Goal: Information Seeking & Learning: Learn about a topic

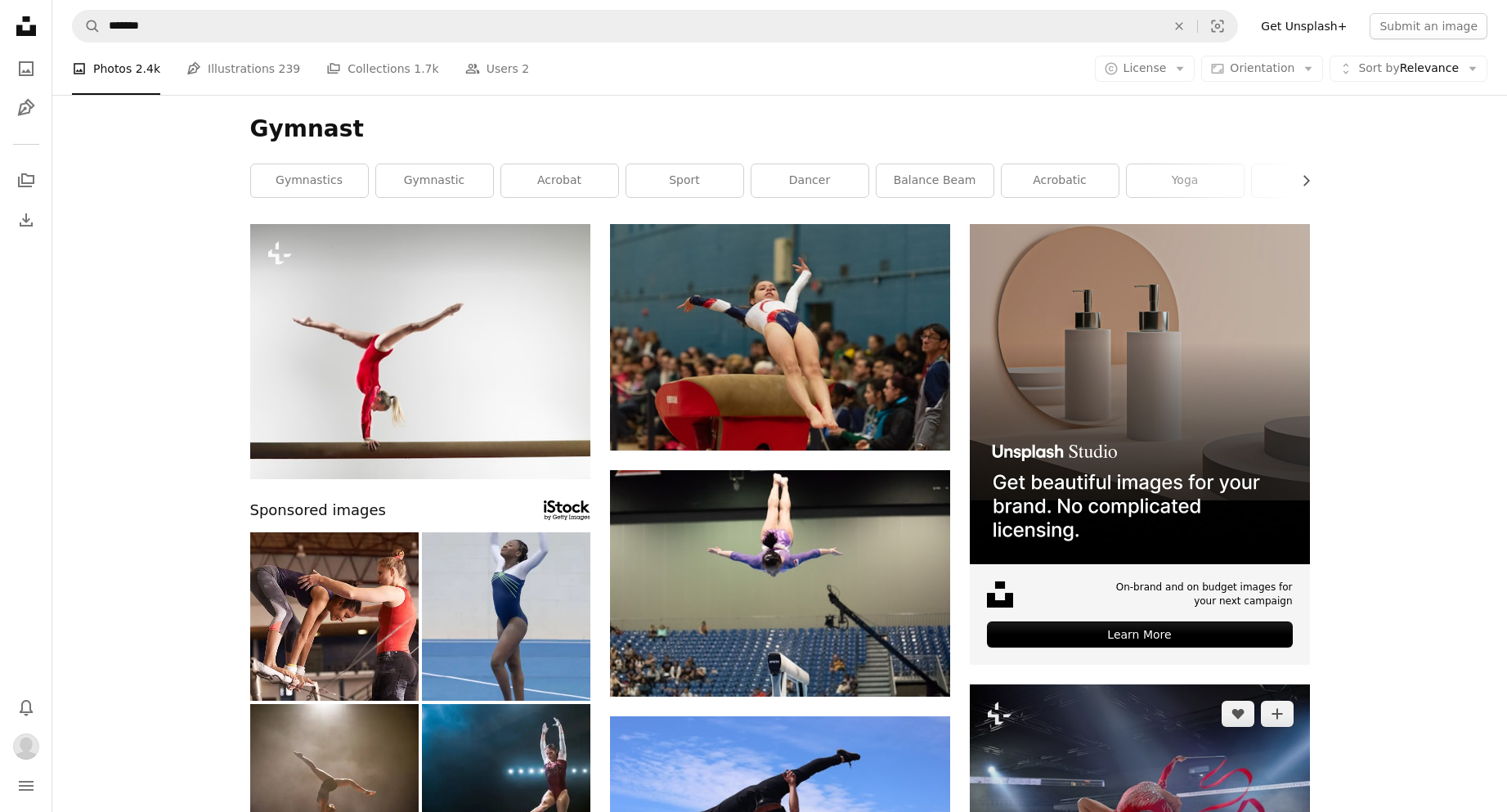
click at [1051, 684] on img at bounding box center [1140, 780] width 340 height 191
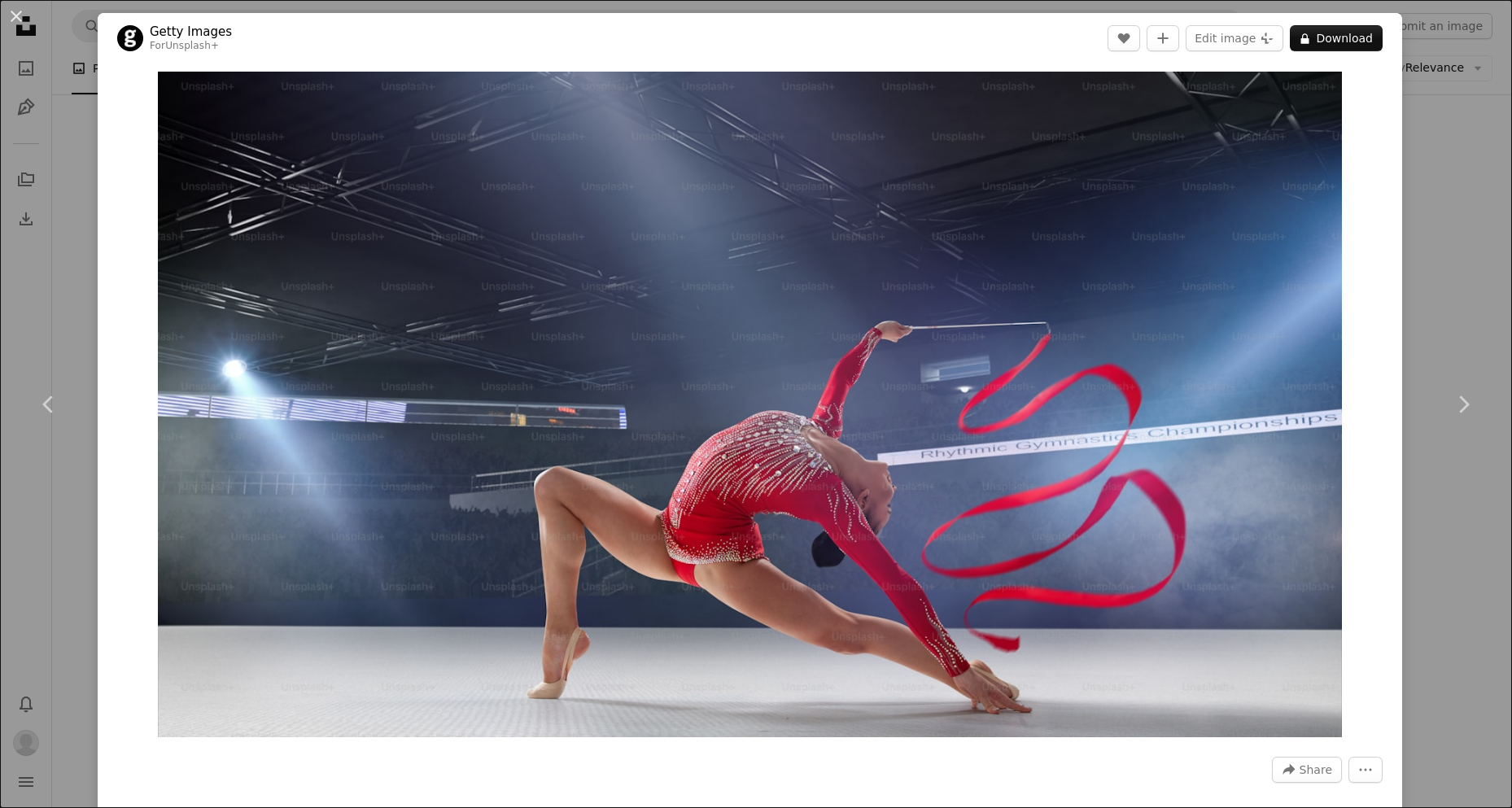
click at [1459, 185] on div "An X shape Chevron left Chevron right Getty Images For Unsplash+ A heart A plus…" at bounding box center [756, 404] width 1512 height 808
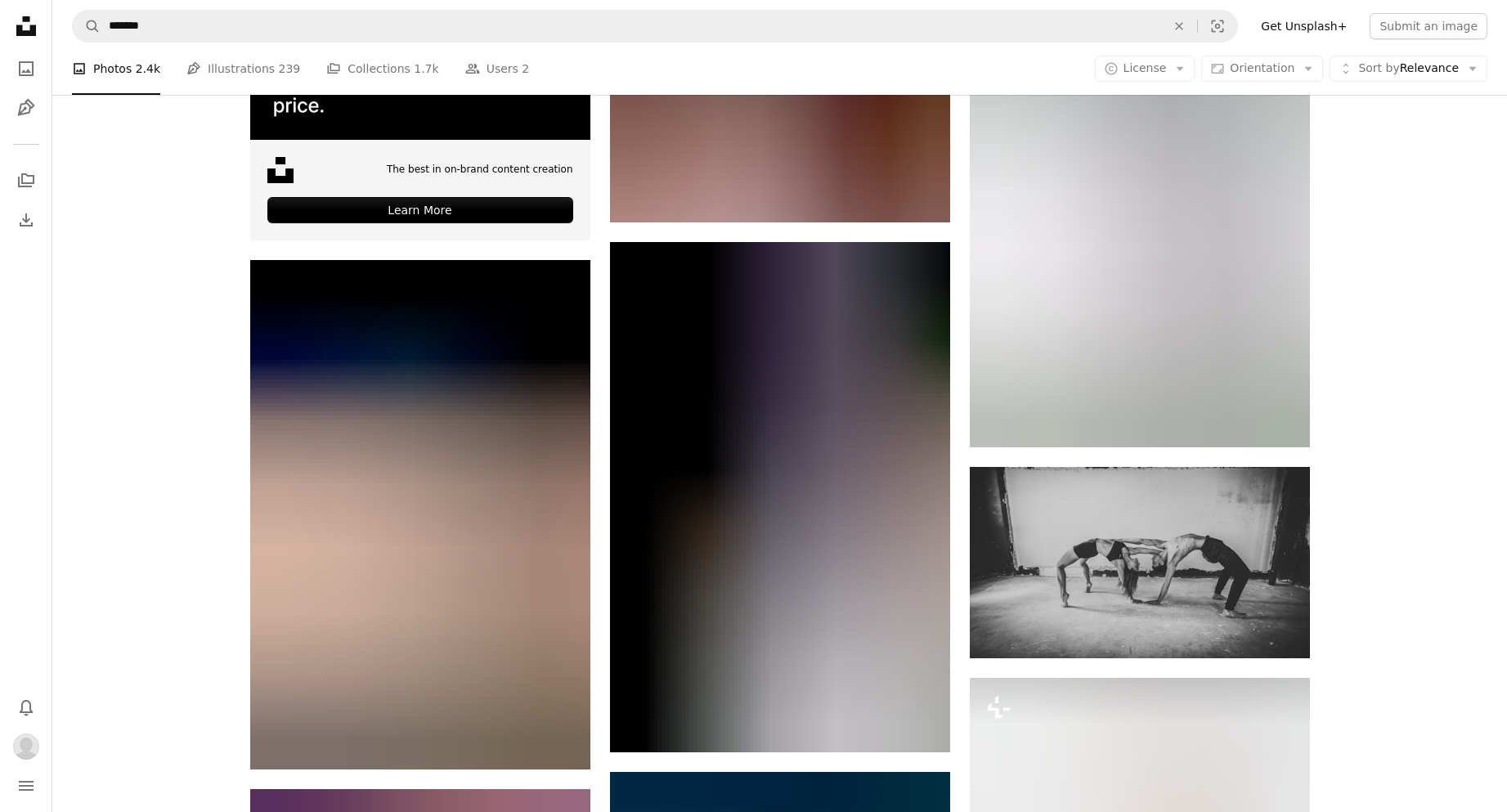
scroll to position [3108, 0]
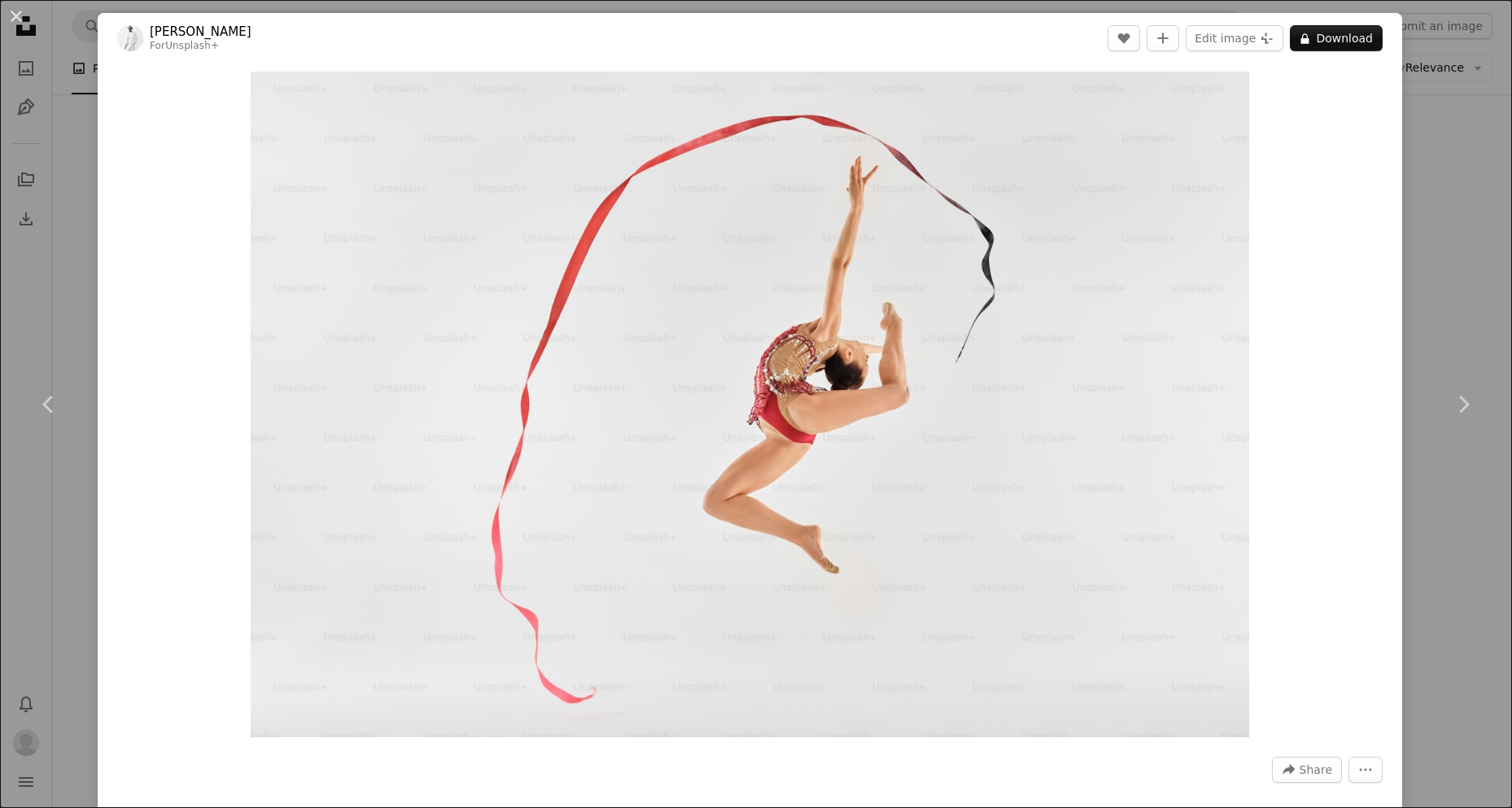
click at [1415, 142] on div "An X shape Chevron left Chevron right [PERSON_NAME] For Unsplash+ A heart A plu…" at bounding box center [756, 404] width 1512 height 808
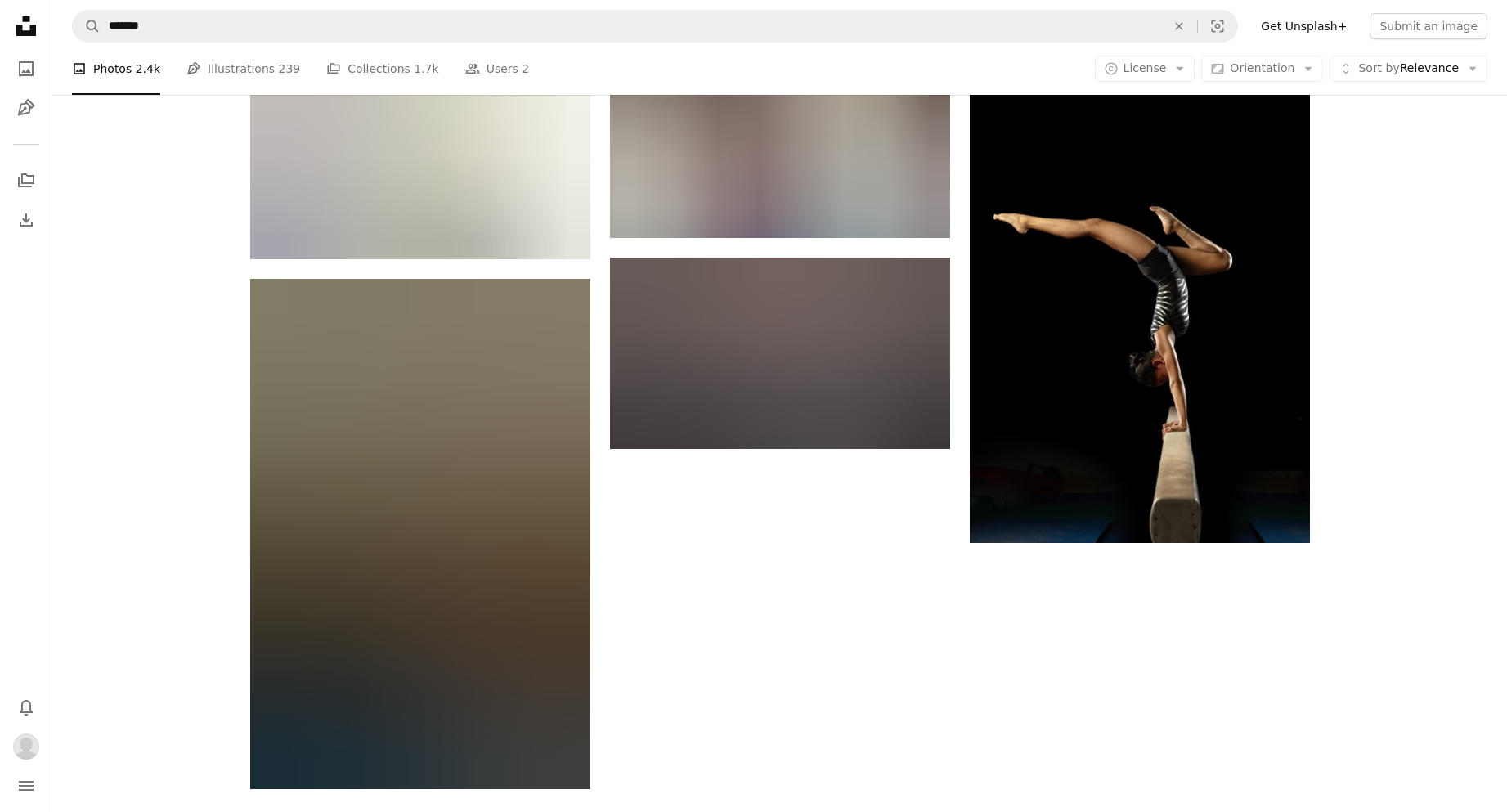
scroll to position [7627, 0]
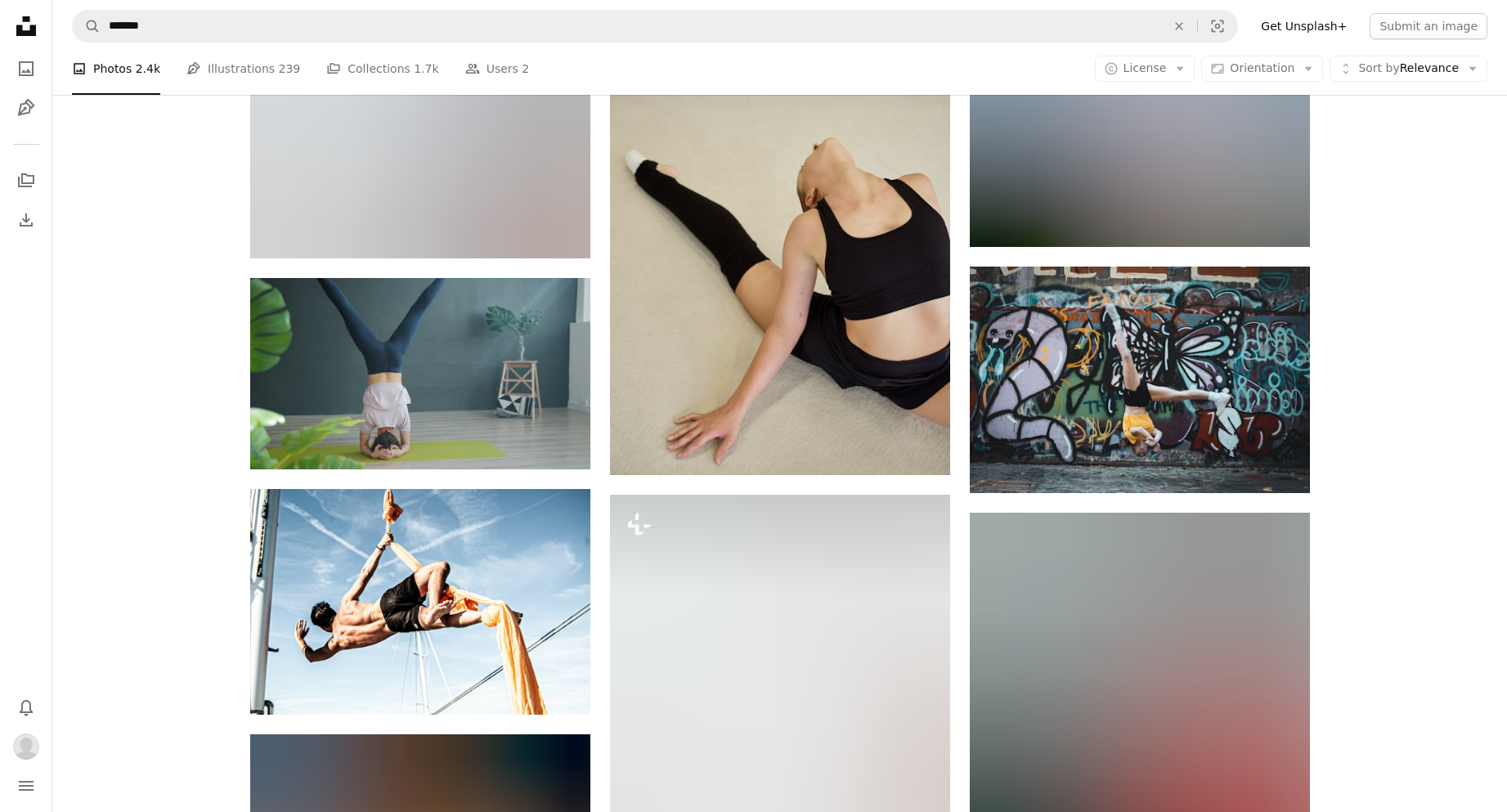
scroll to position [10735, 0]
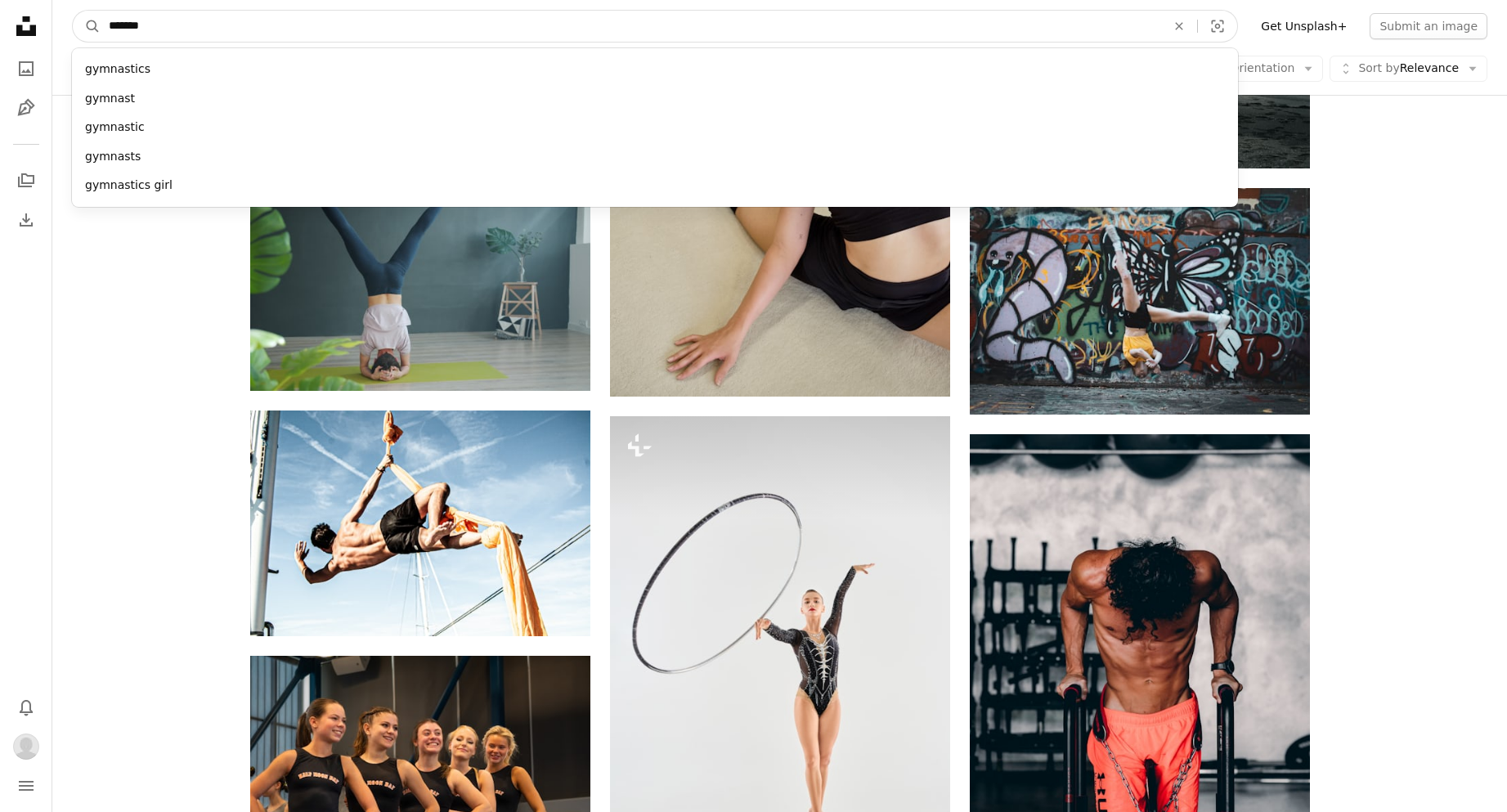
drag, startPoint x: 205, startPoint y: 34, endPoint x: -80, endPoint y: 20, distance: 285.3
drag, startPoint x: 190, startPoint y: 36, endPoint x: 79, endPoint y: 17, distance: 112.6
click at [79, 17] on form "A magnifying glass **** acropolis acropolis [GEOGRAPHIC_DATA] acropolis of [GEO…" at bounding box center [655, 26] width 1167 height 32
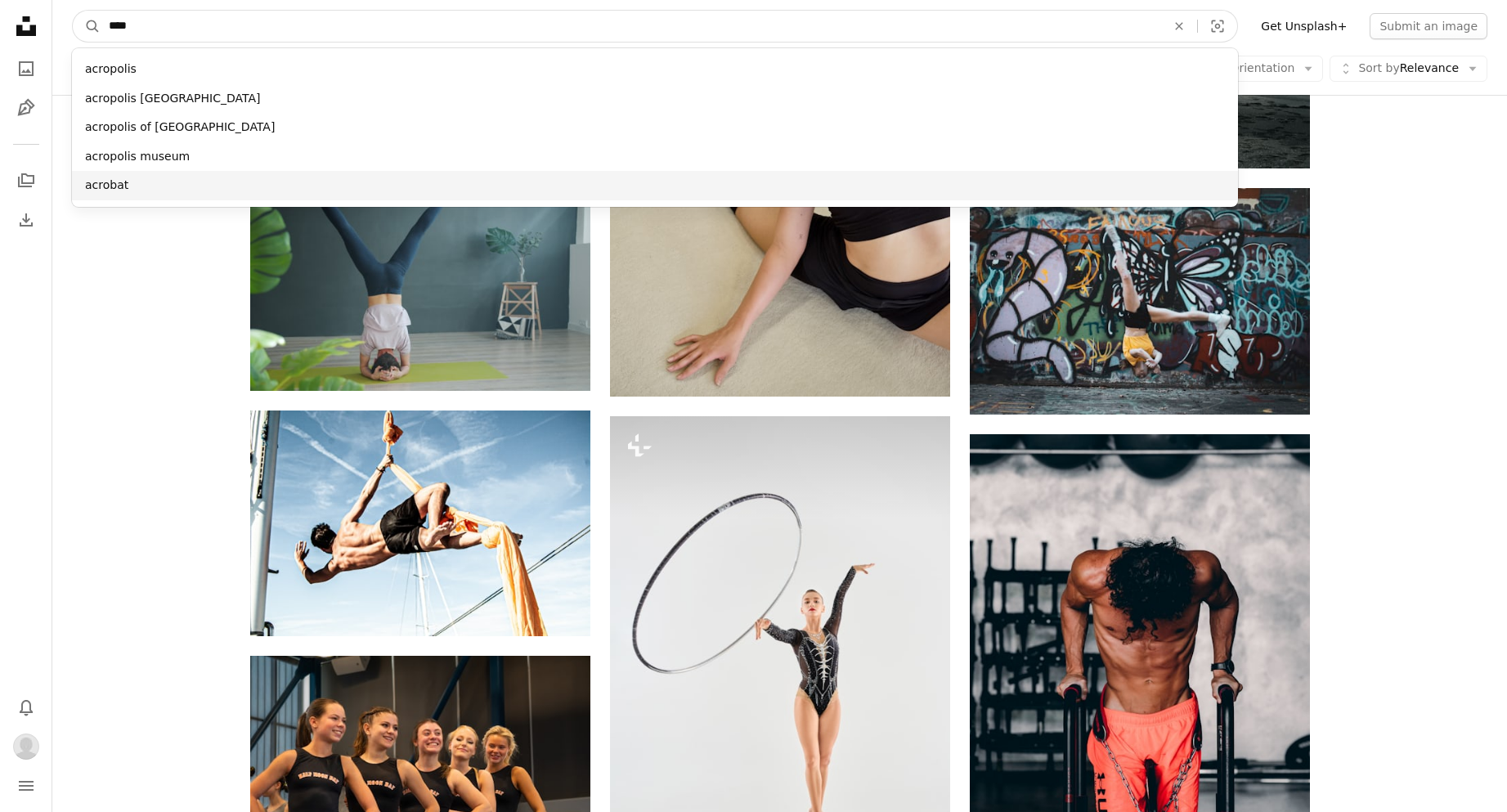
type input "****"
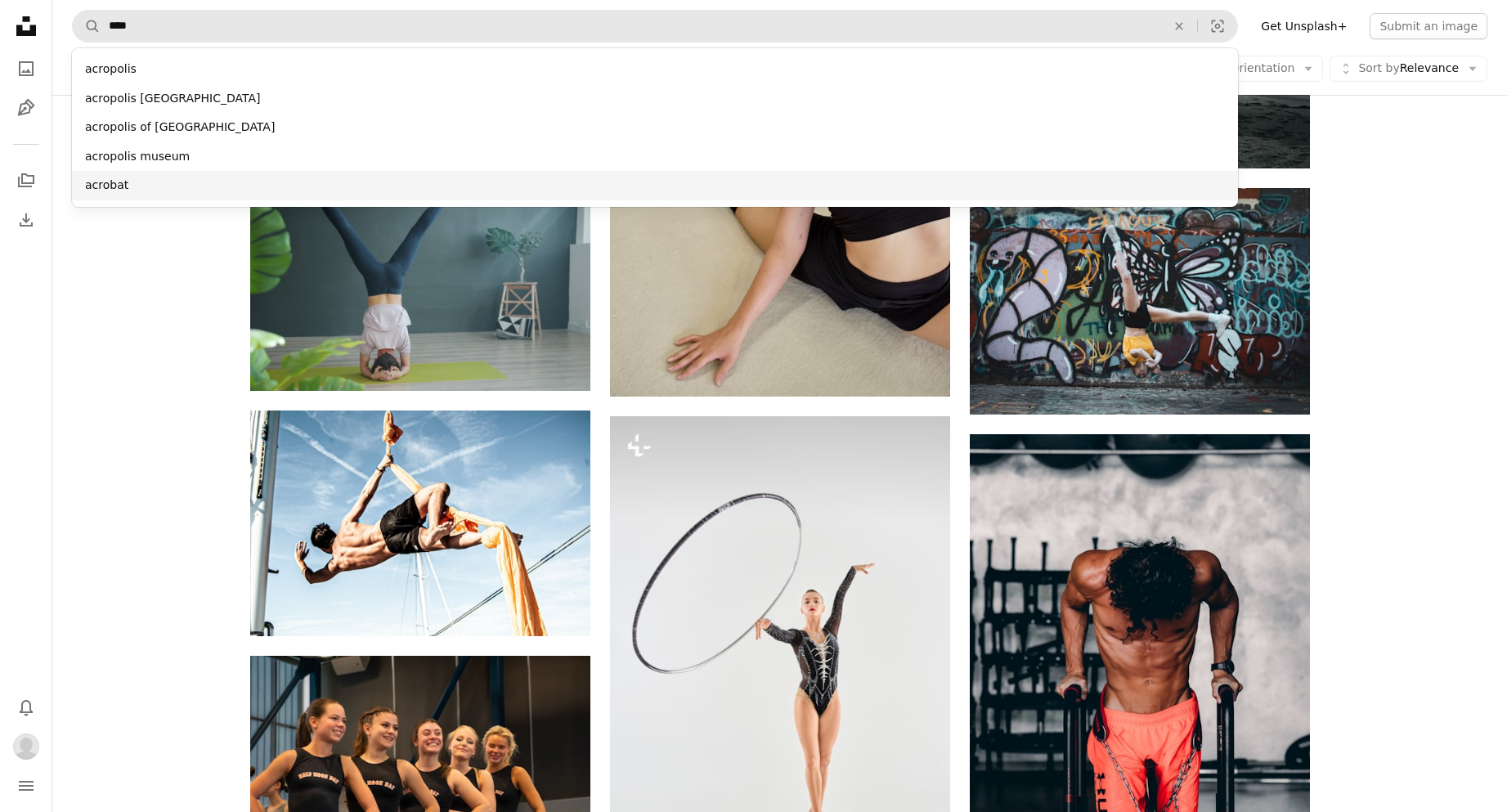
click at [172, 188] on div "acrobat" at bounding box center [655, 185] width 1167 height 29
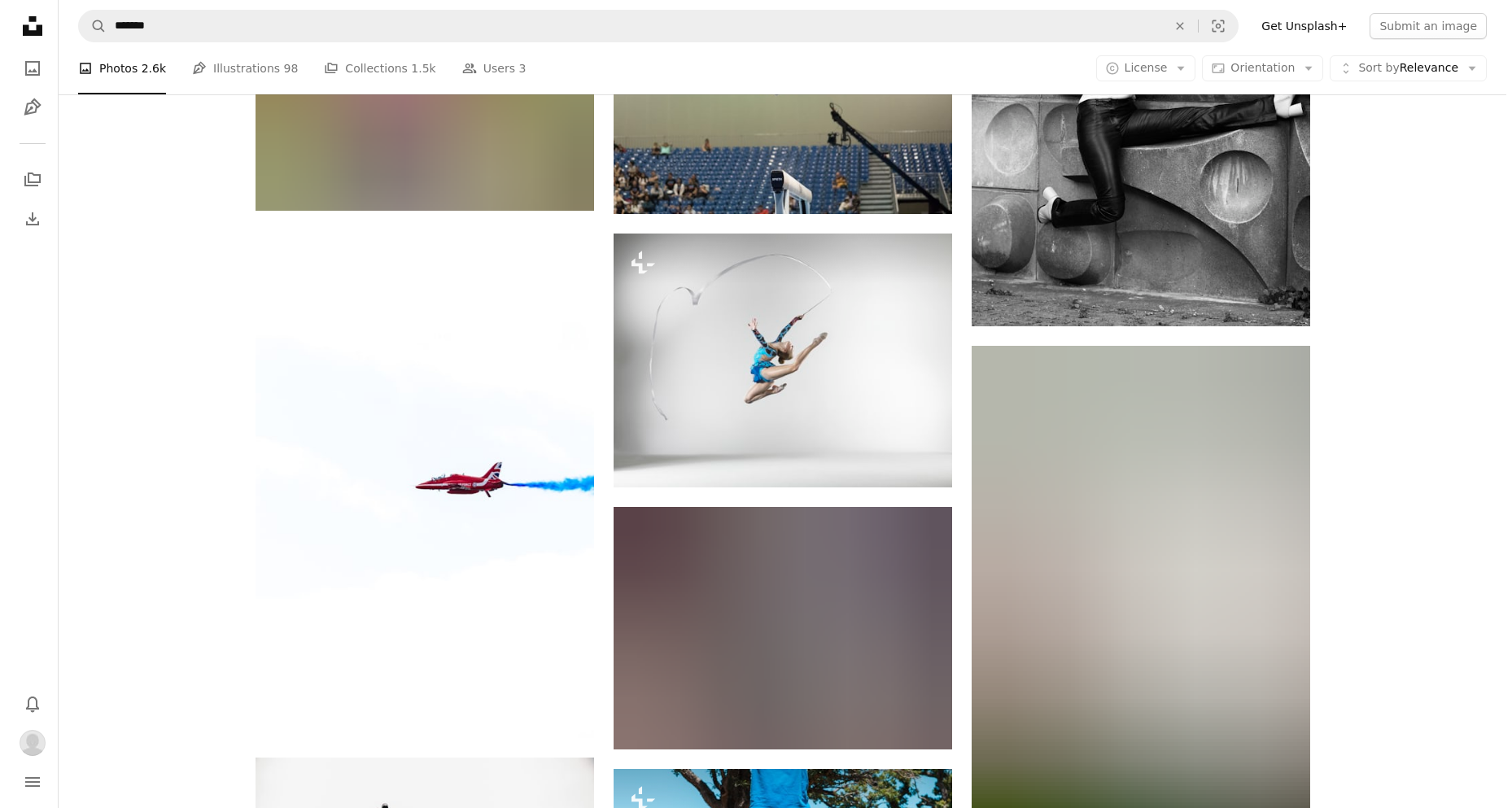
scroll to position [7568, 0]
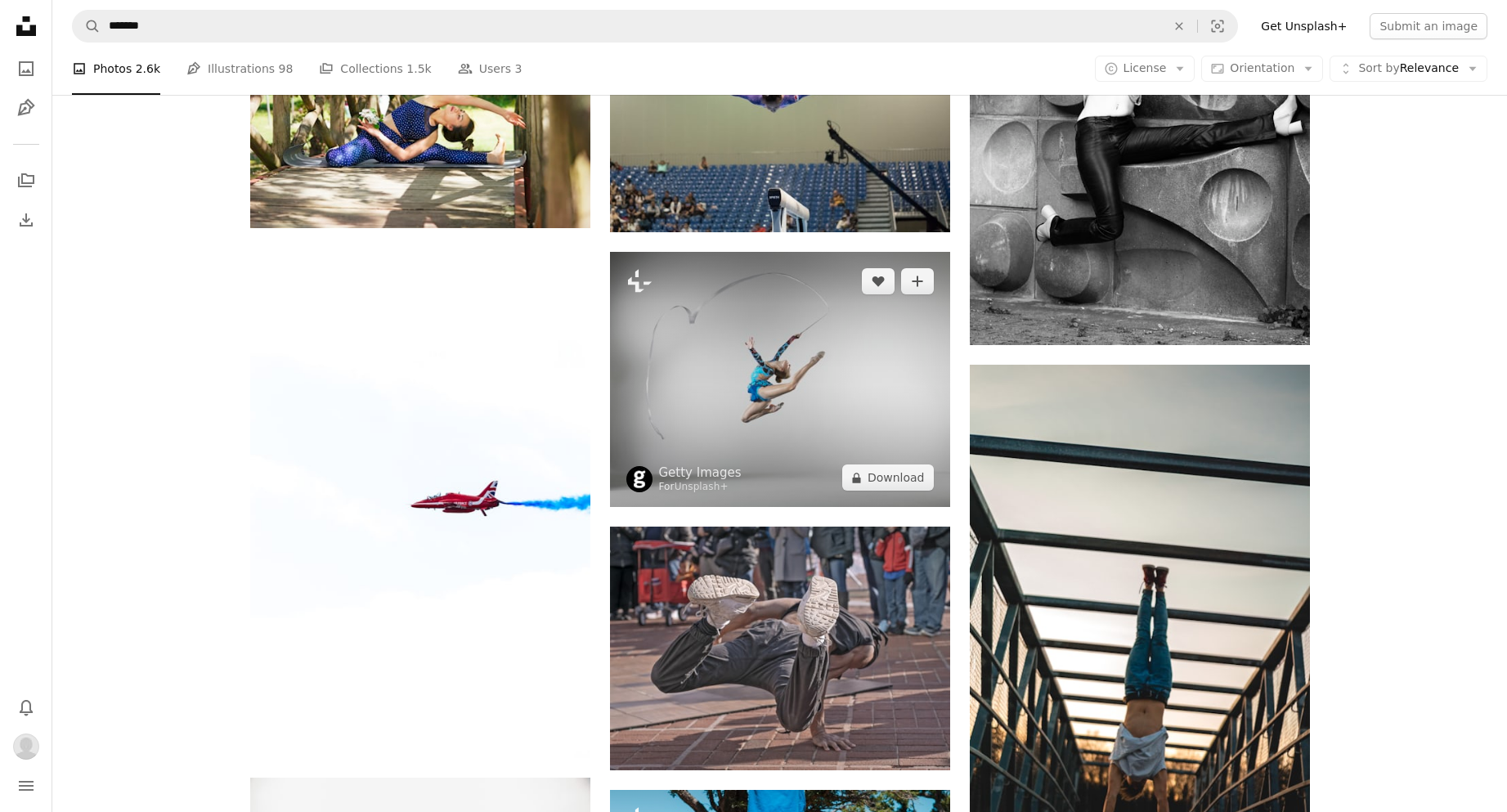
click at [825, 376] on img at bounding box center [780, 379] width 340 height 255
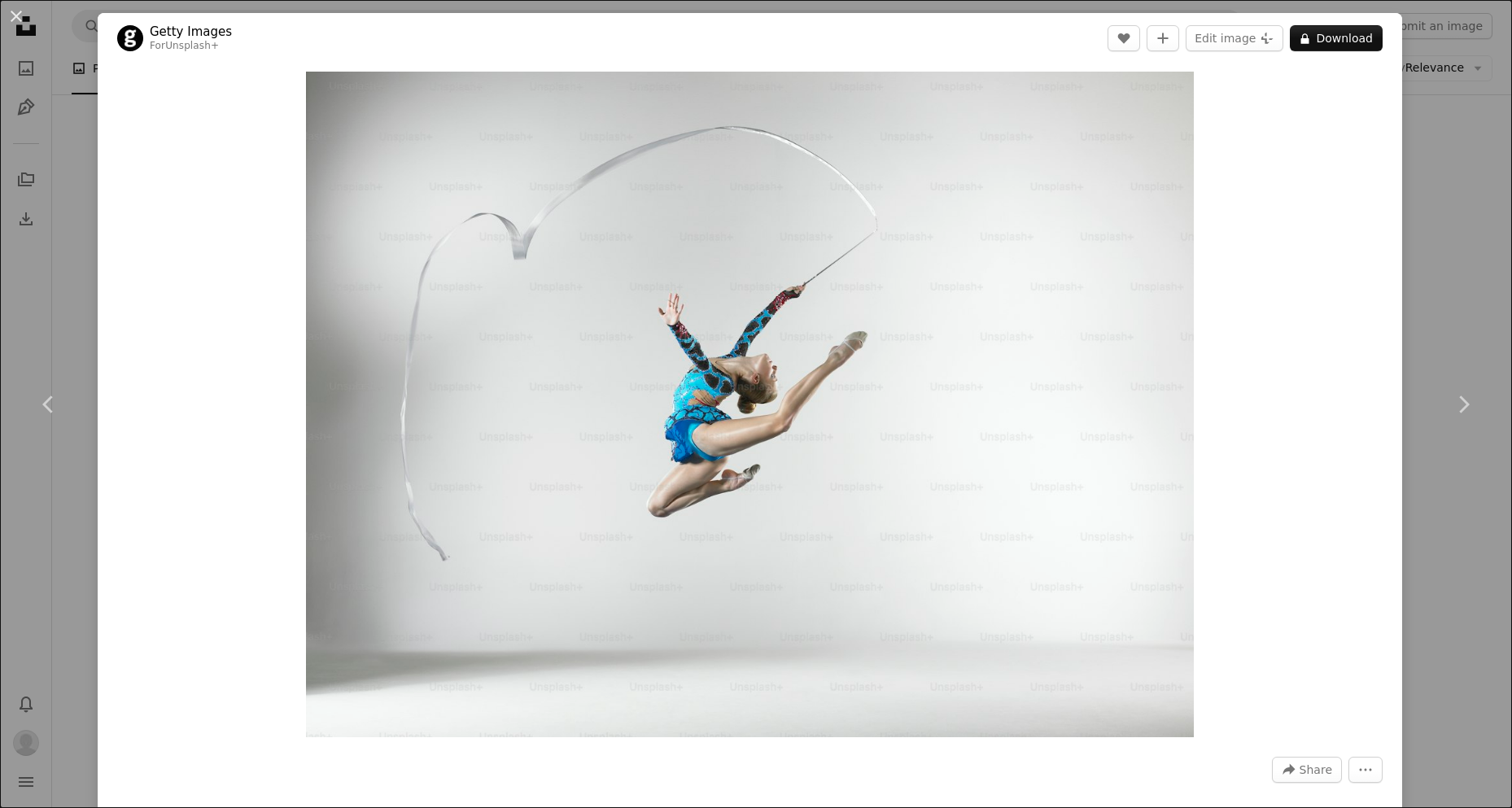
click at [1434, 169] on div "An X shape Chevron left Chevron right Getty Images For Unsplash+ A heart A plus…" at bounding box center [756, 404] width 1512 height 808
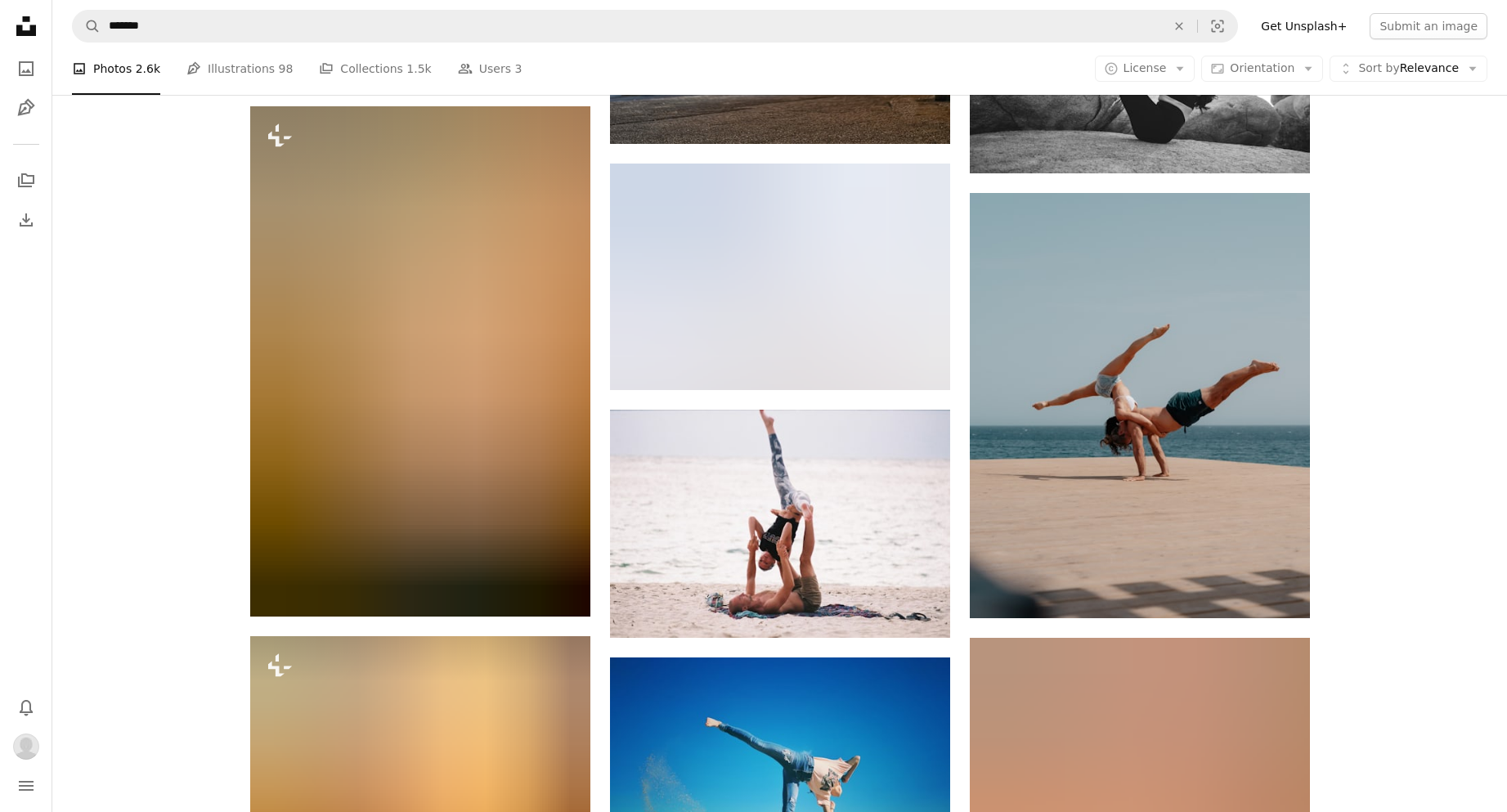
scroll to position [10140, 0]
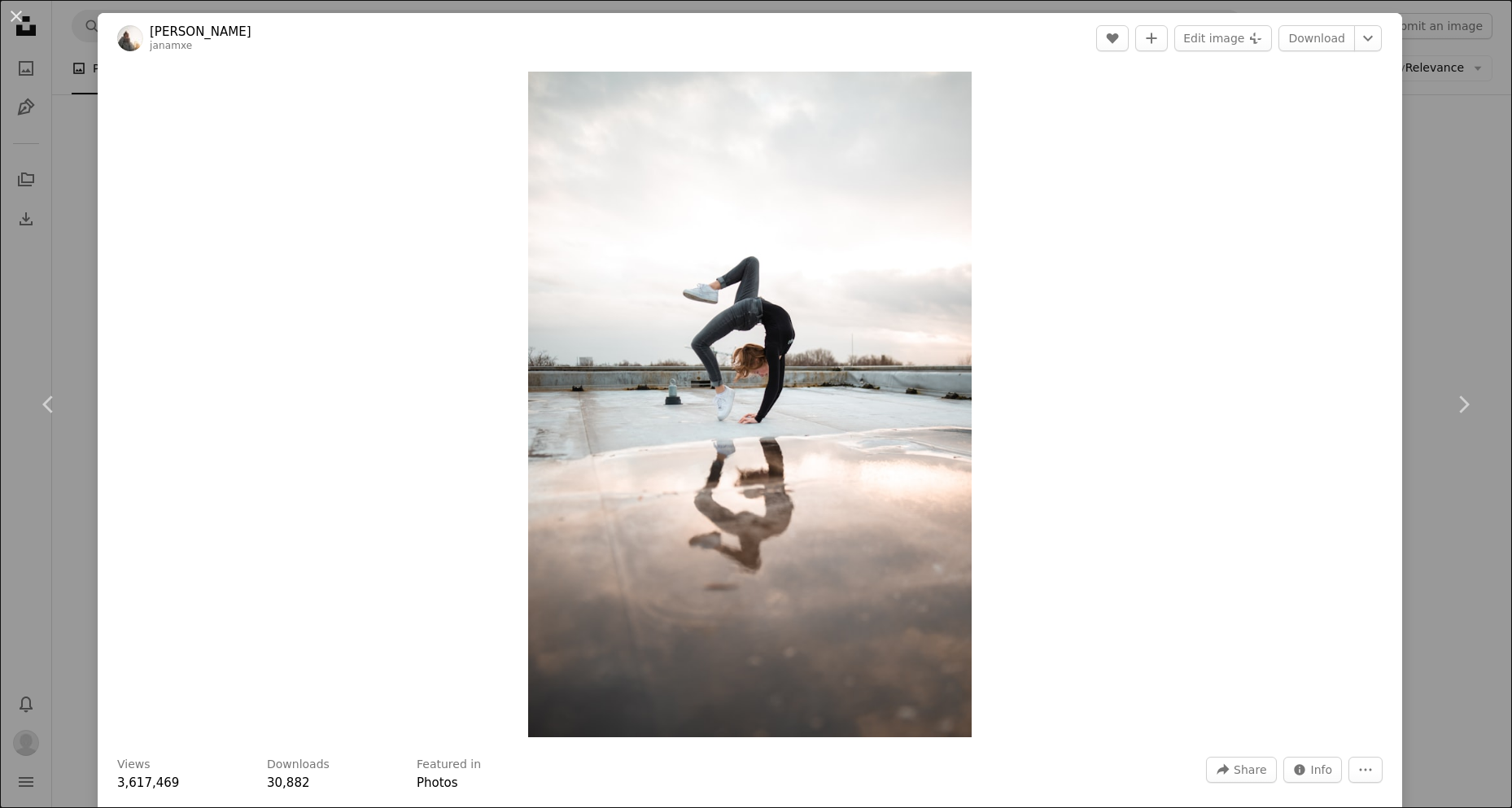
click at [1453, 172] on div "An X shape Chevron left Chevron right [PERSON_NAME] janamxe A heart A plus sign…" at bounding box center [756, 404] width 1512 height 808
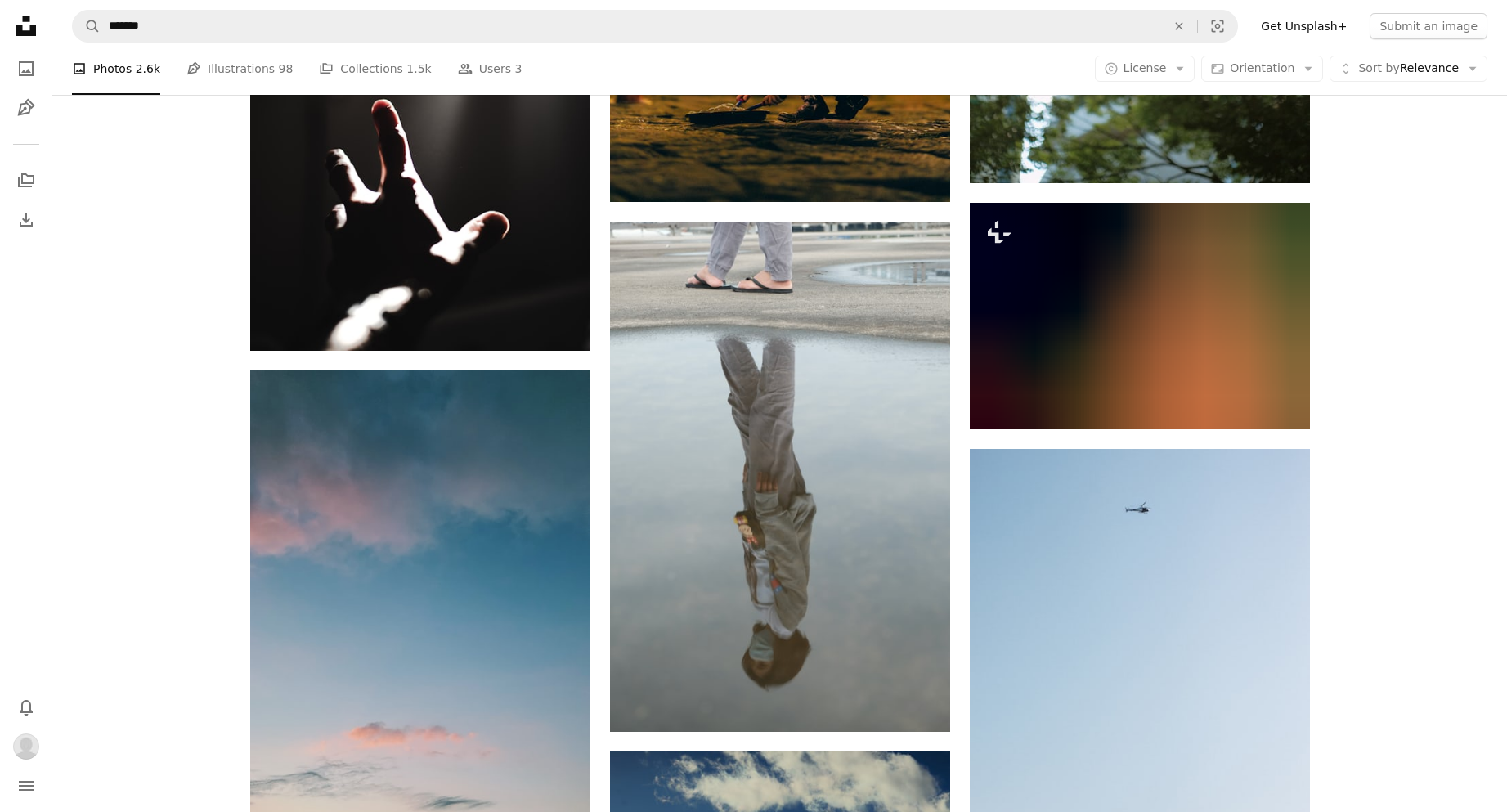
scroll to position [24861, 0]
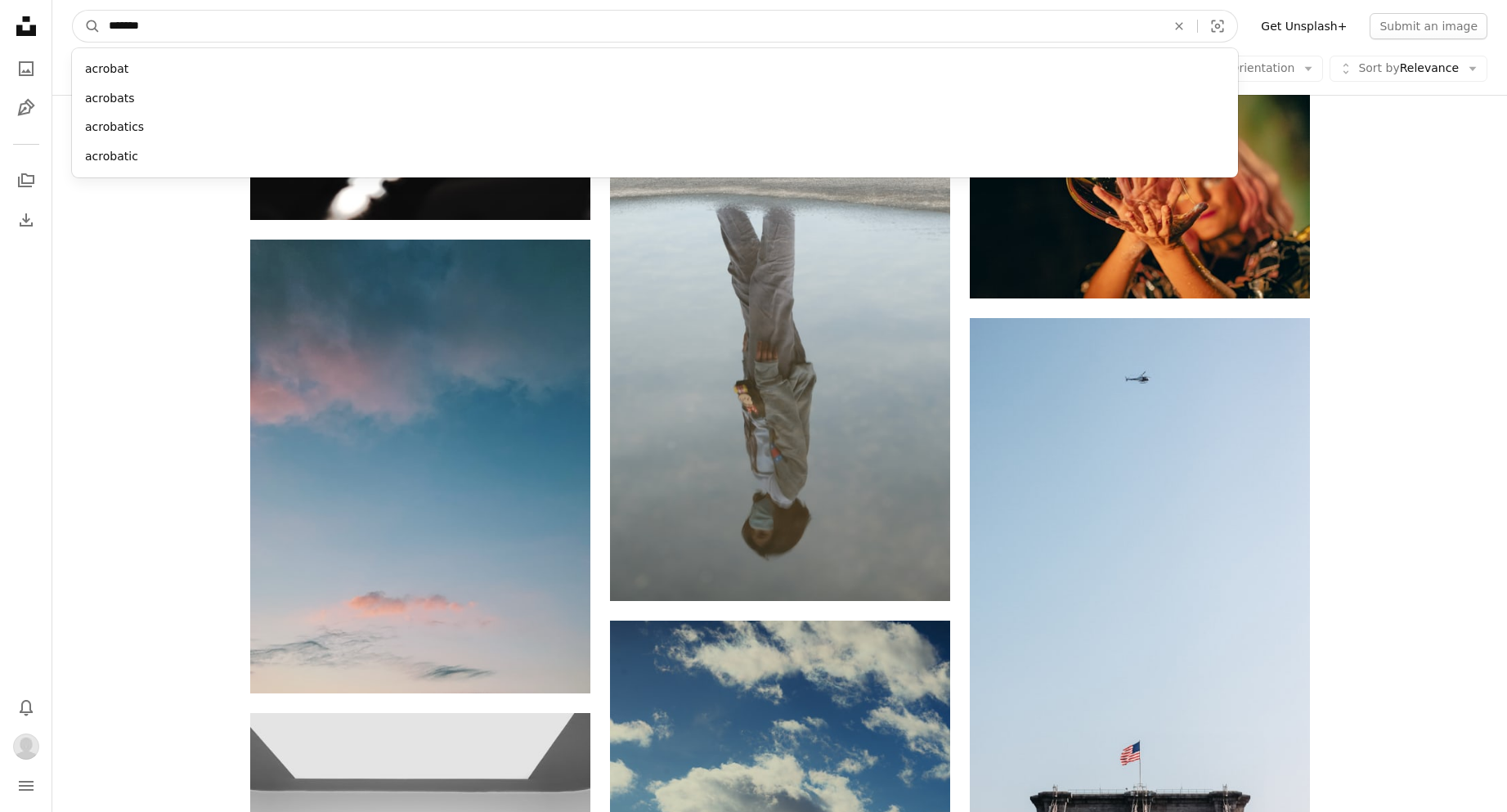
drag, startPoint x: 138, startPoint y: 31, endPoint x: 163, endPoint y: 31, distance: 25.0
click at [157, 31] on input "*******" at bounding box center [630, 26] width 1060 height 31
click at [149, 32] on input "*******" at bounding box center [630, 26] width 1060 height 31
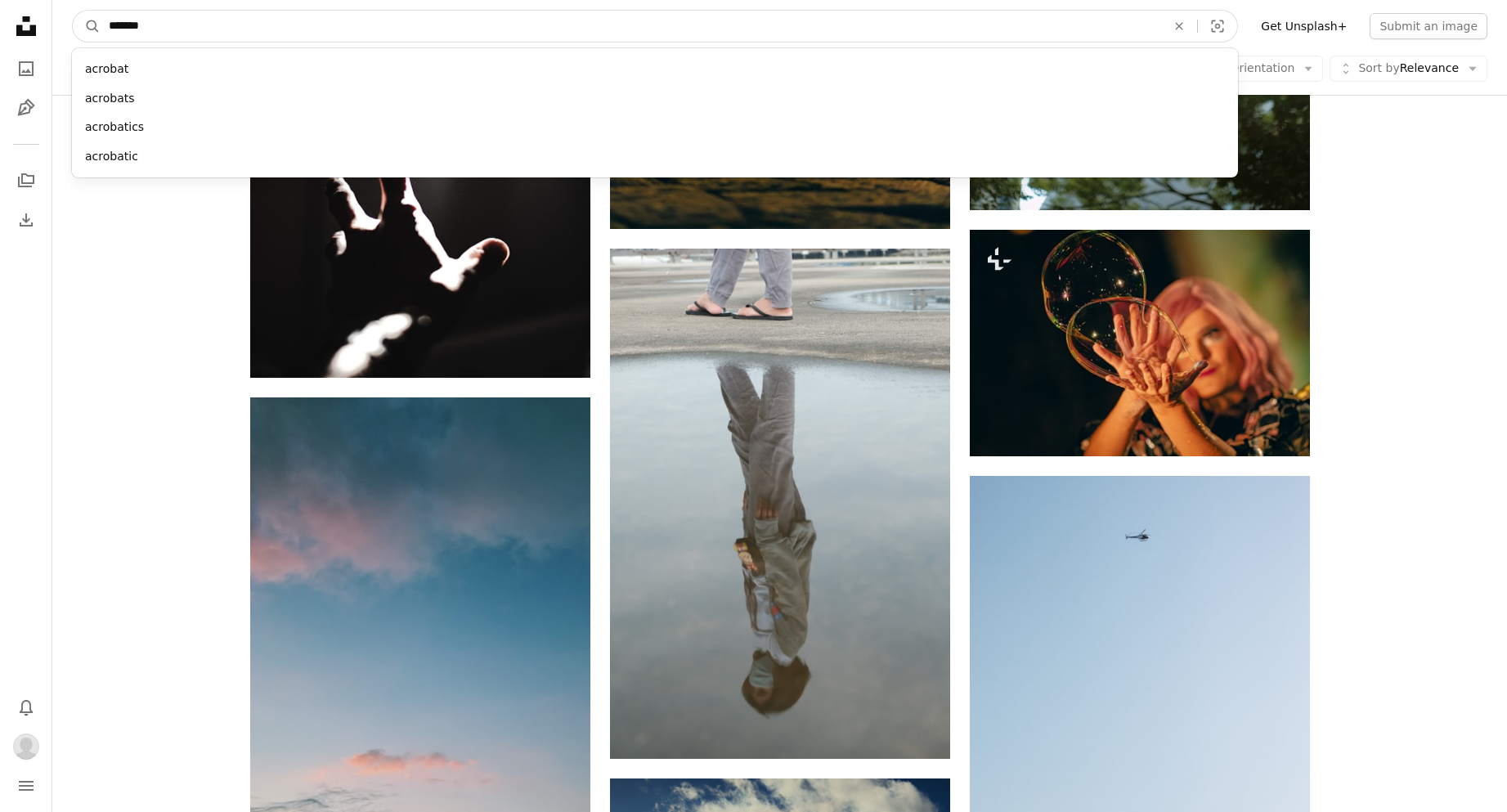
drag, startPoint x: 198, startPoint y: 35, endPoint x: 31, endPoint y: 11, distance: 168.7
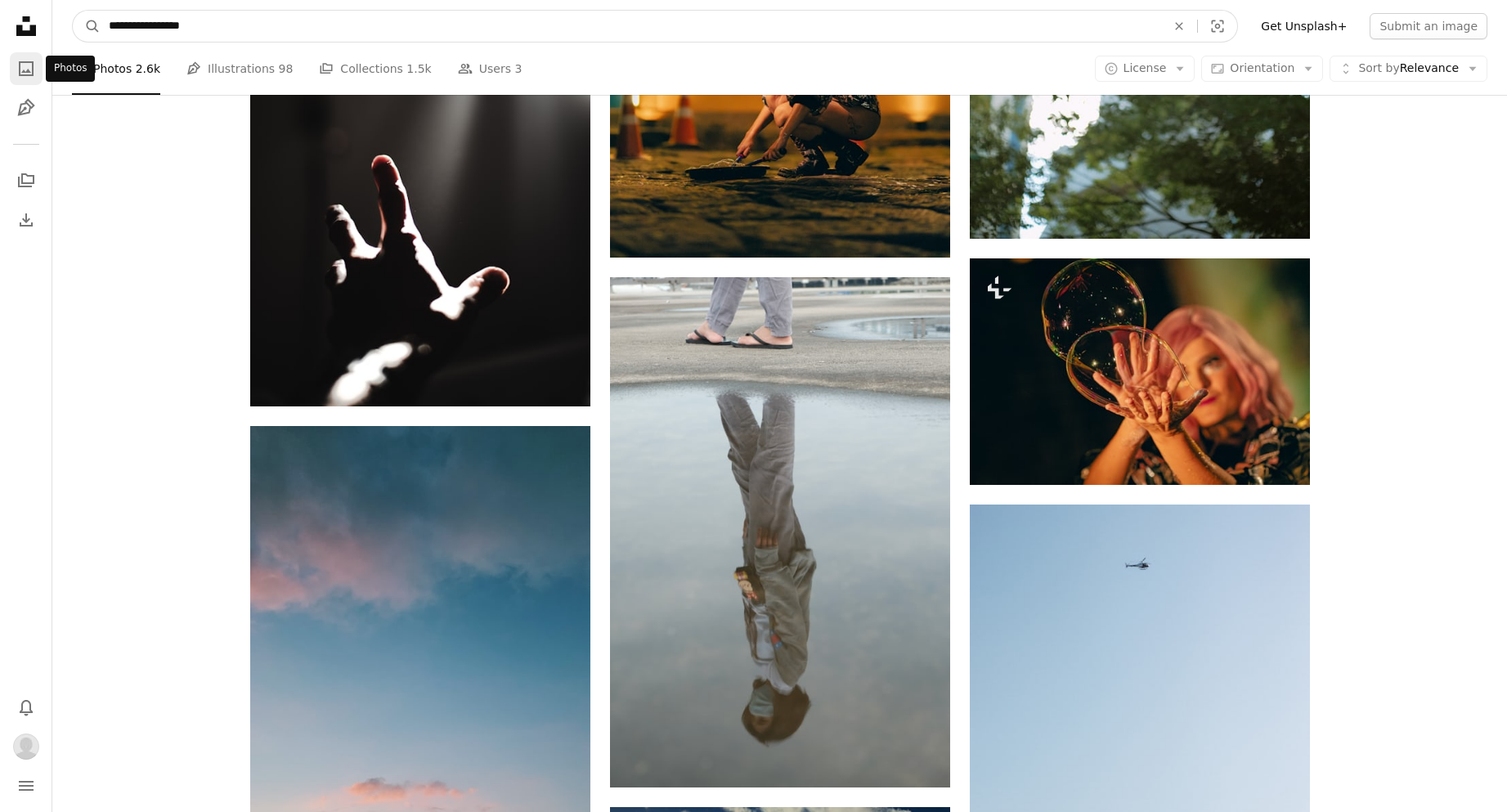
type input "**********"
click button "A magnifying glass" at bounding box center [86, 26] width 27 height 31
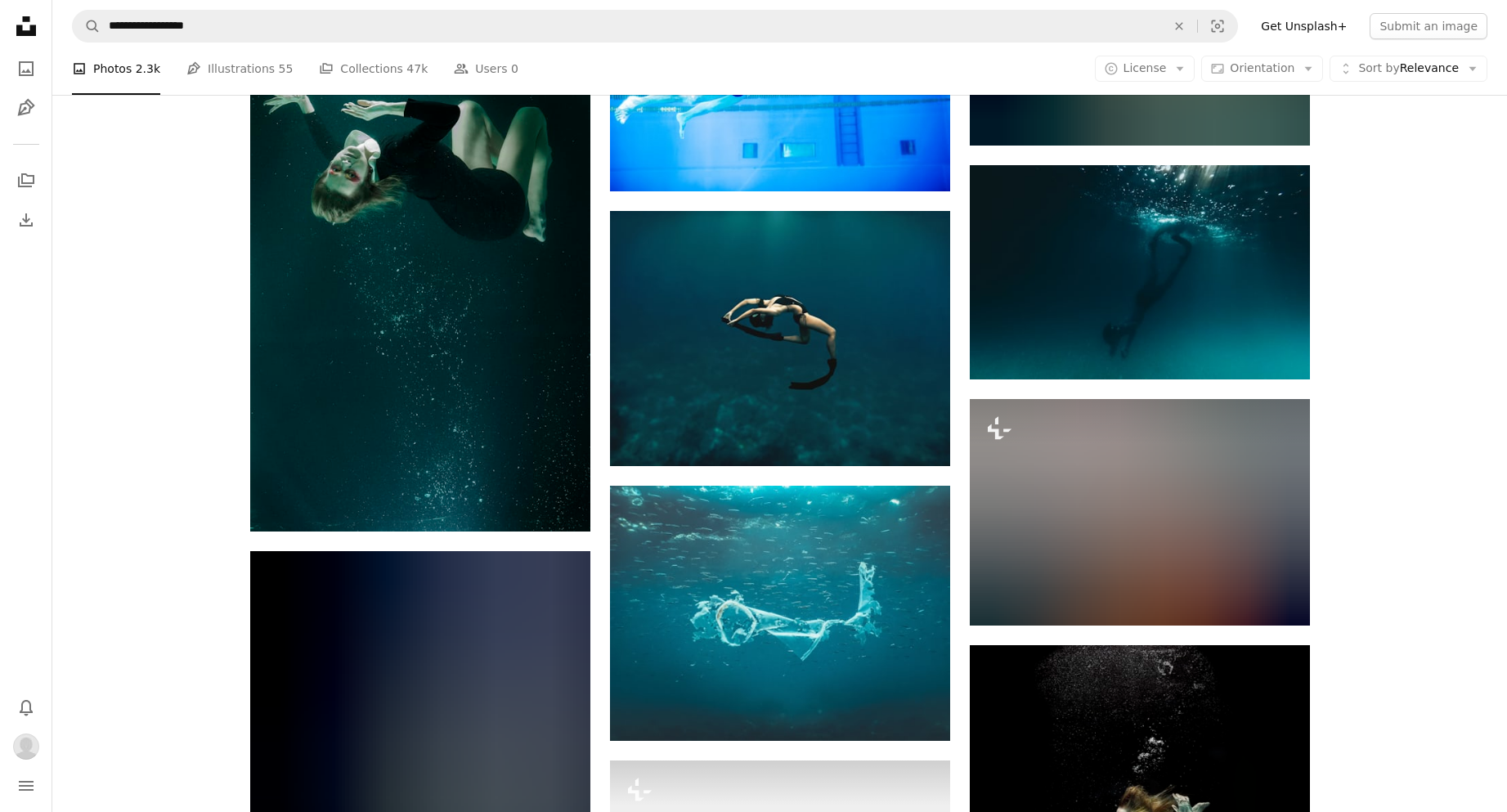
scroll to position [1717, 0]
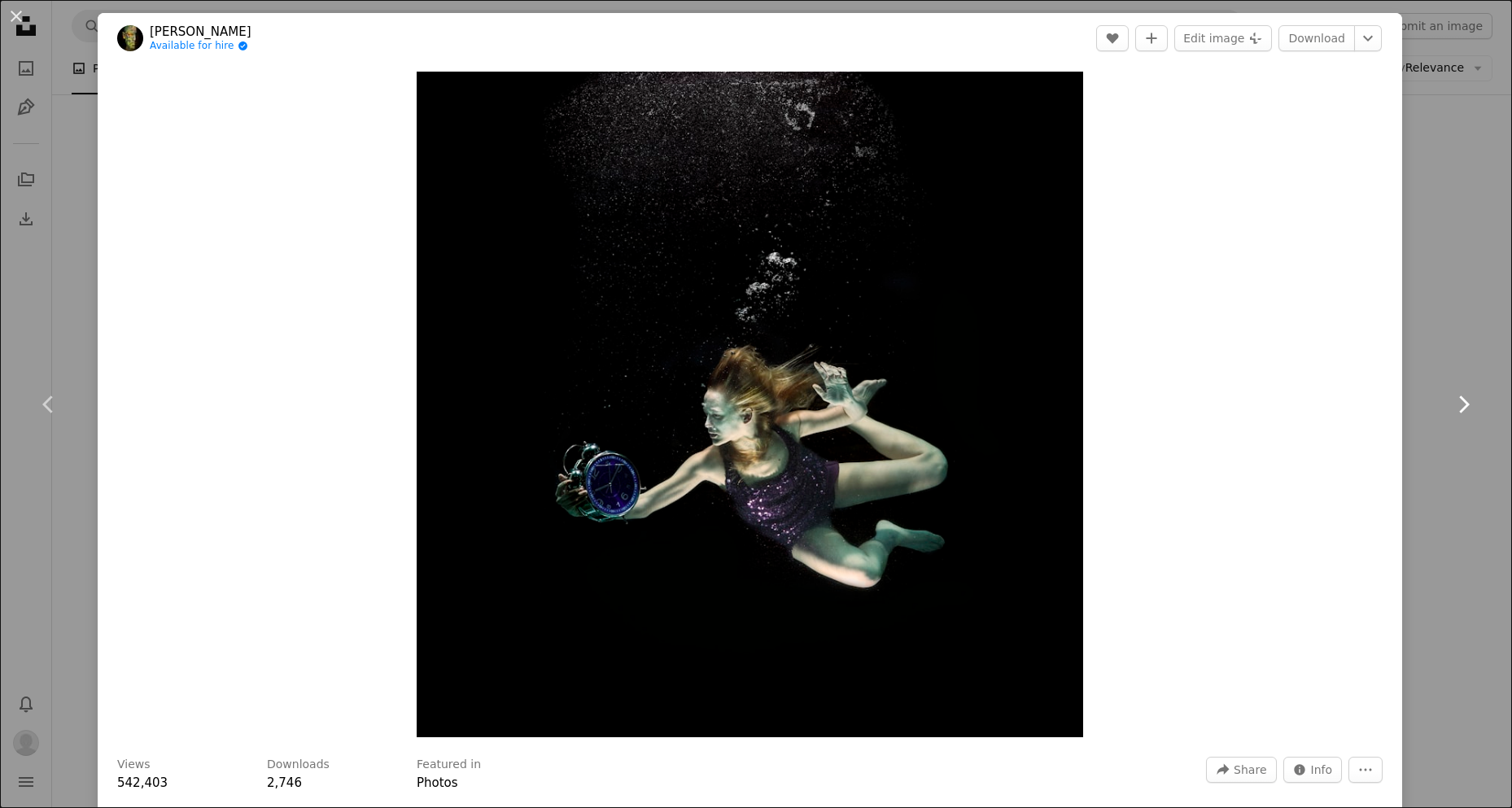
click at [1479, 399] on link "Chevron right" at bounding box center [1463, 404] width 97 height 156
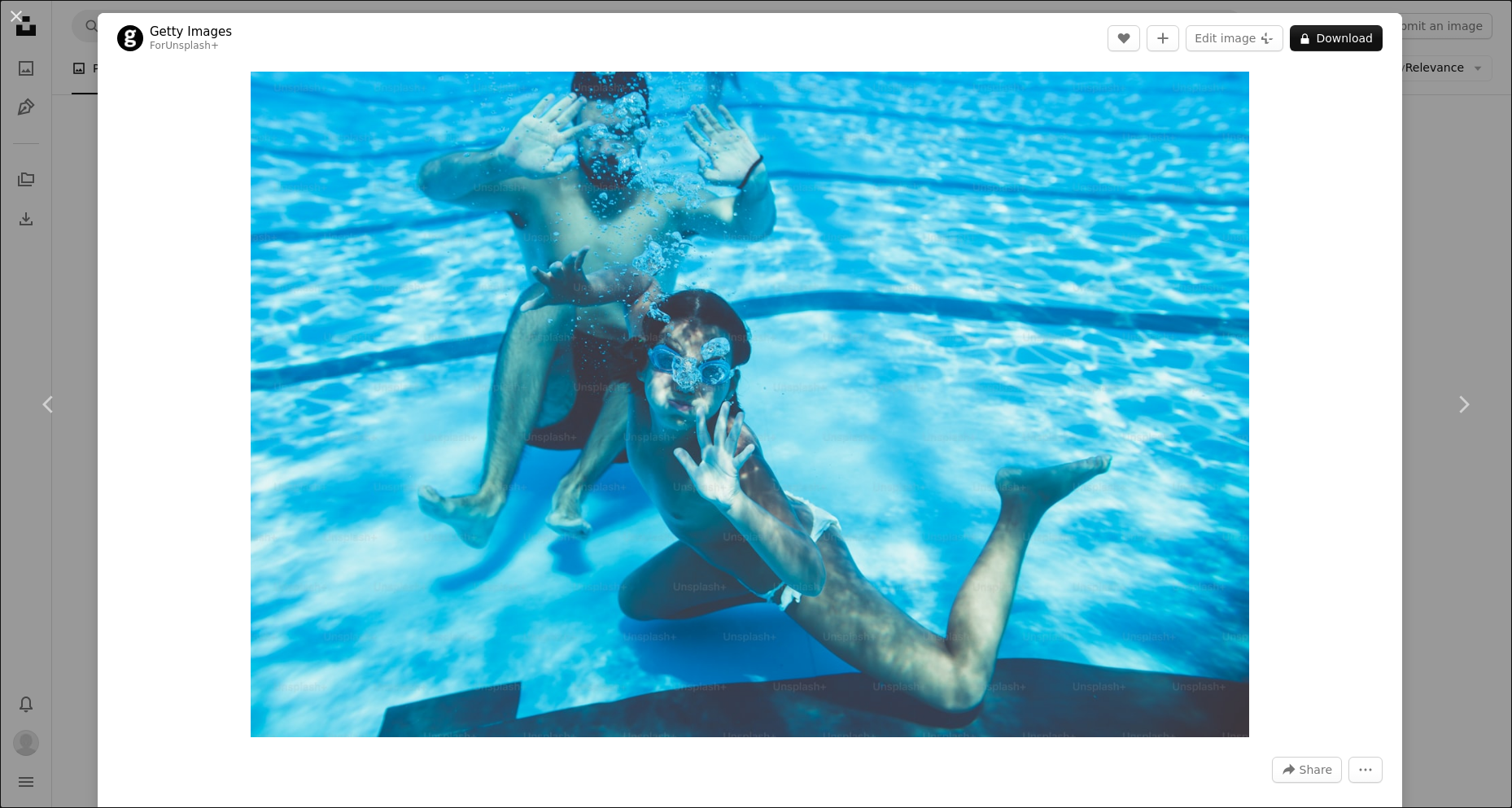
click at [1453, 166] on div "An X shape Chevron left Chevron right Getty Images For Unsplash+ A heart A plus…" at bounding box center [756, 404] width 1512 height 808
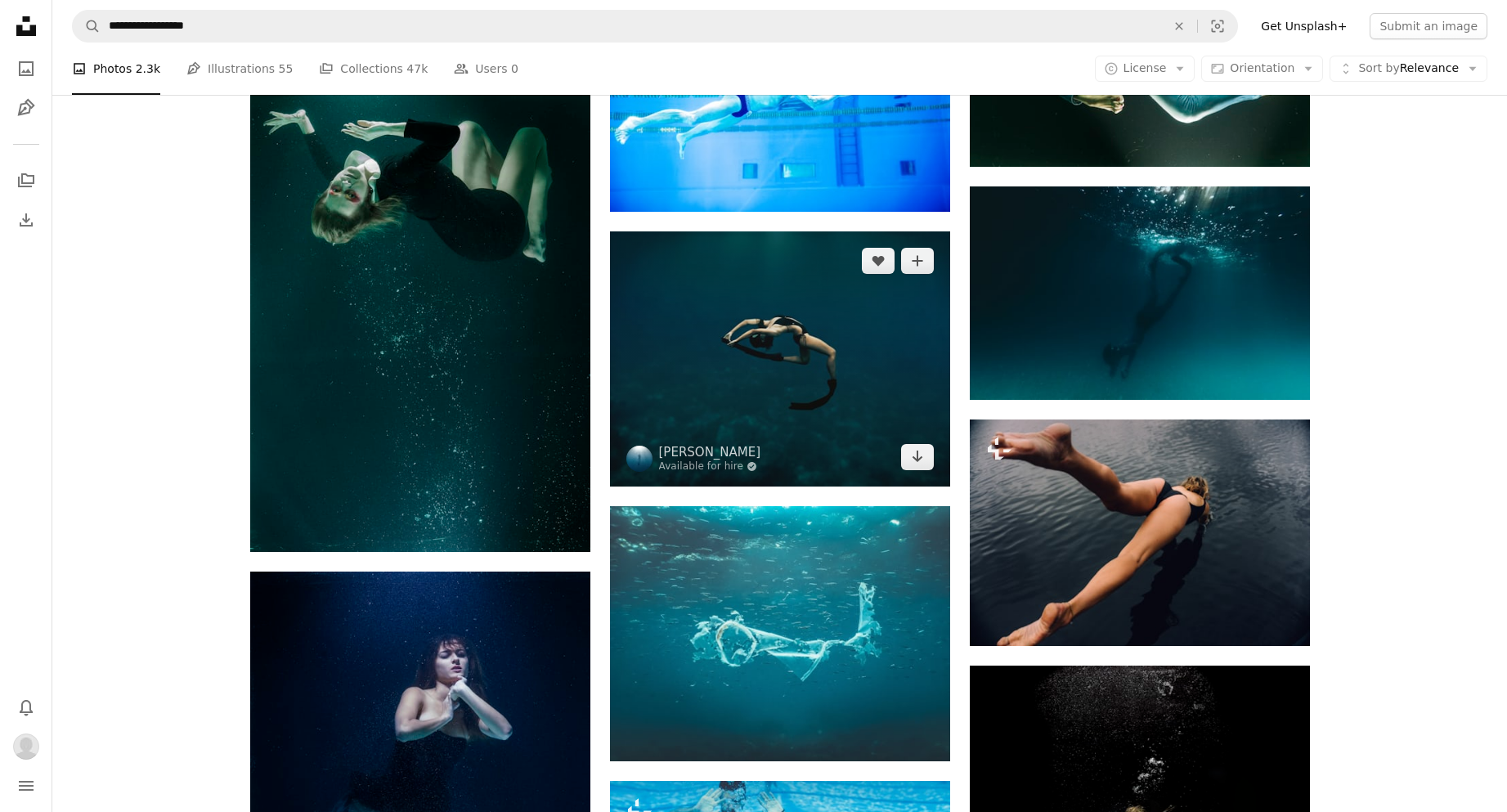
click at [706, 354] on img at bounding box center [780, 359] width 340 height 255
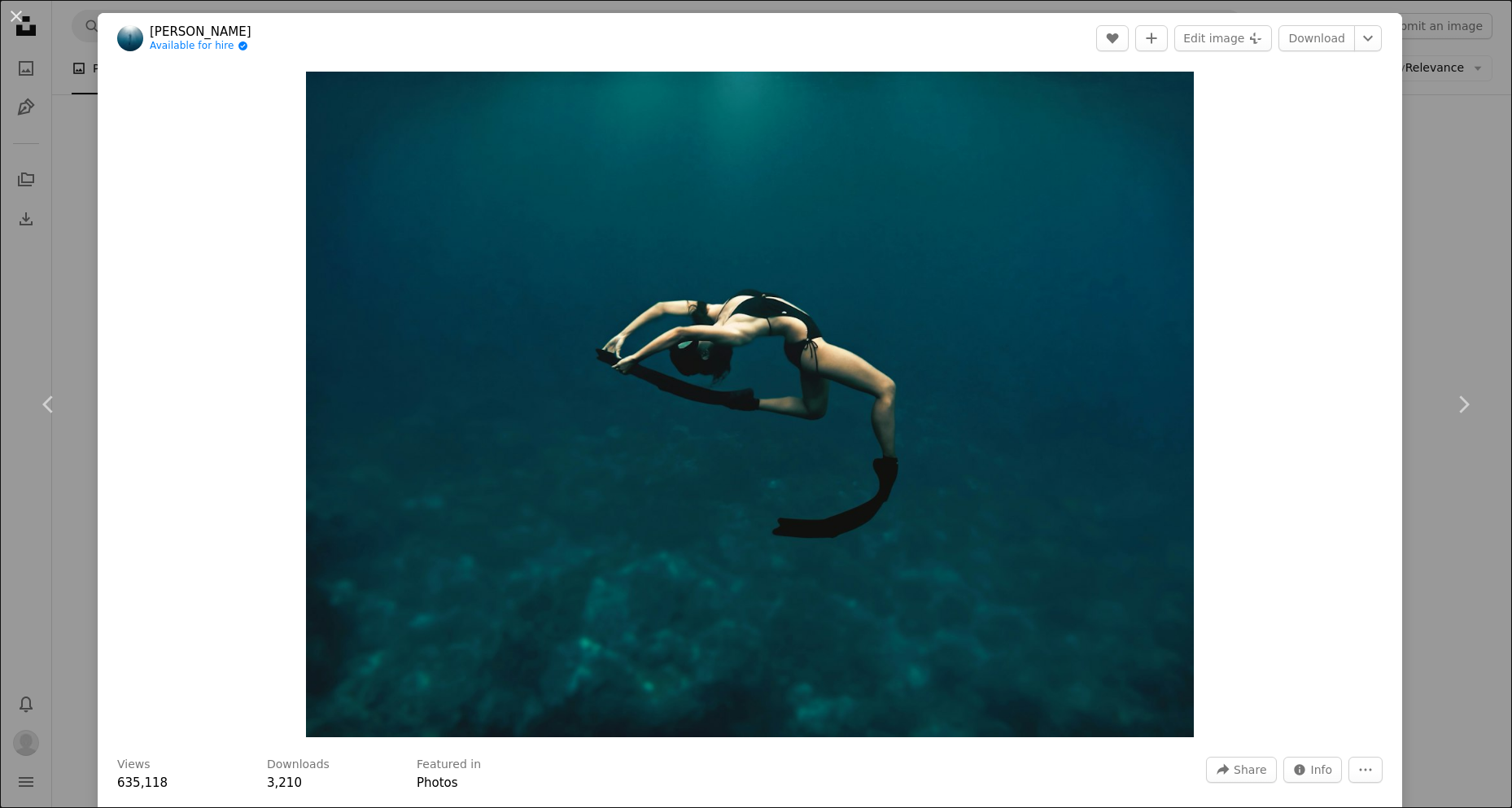
click at [1434, 184] on div "An X shape Chevron left Chevron right [PERSON_NAME] Available for hire A checkm…" at bounding box center [756, 404] width 1512 height 808
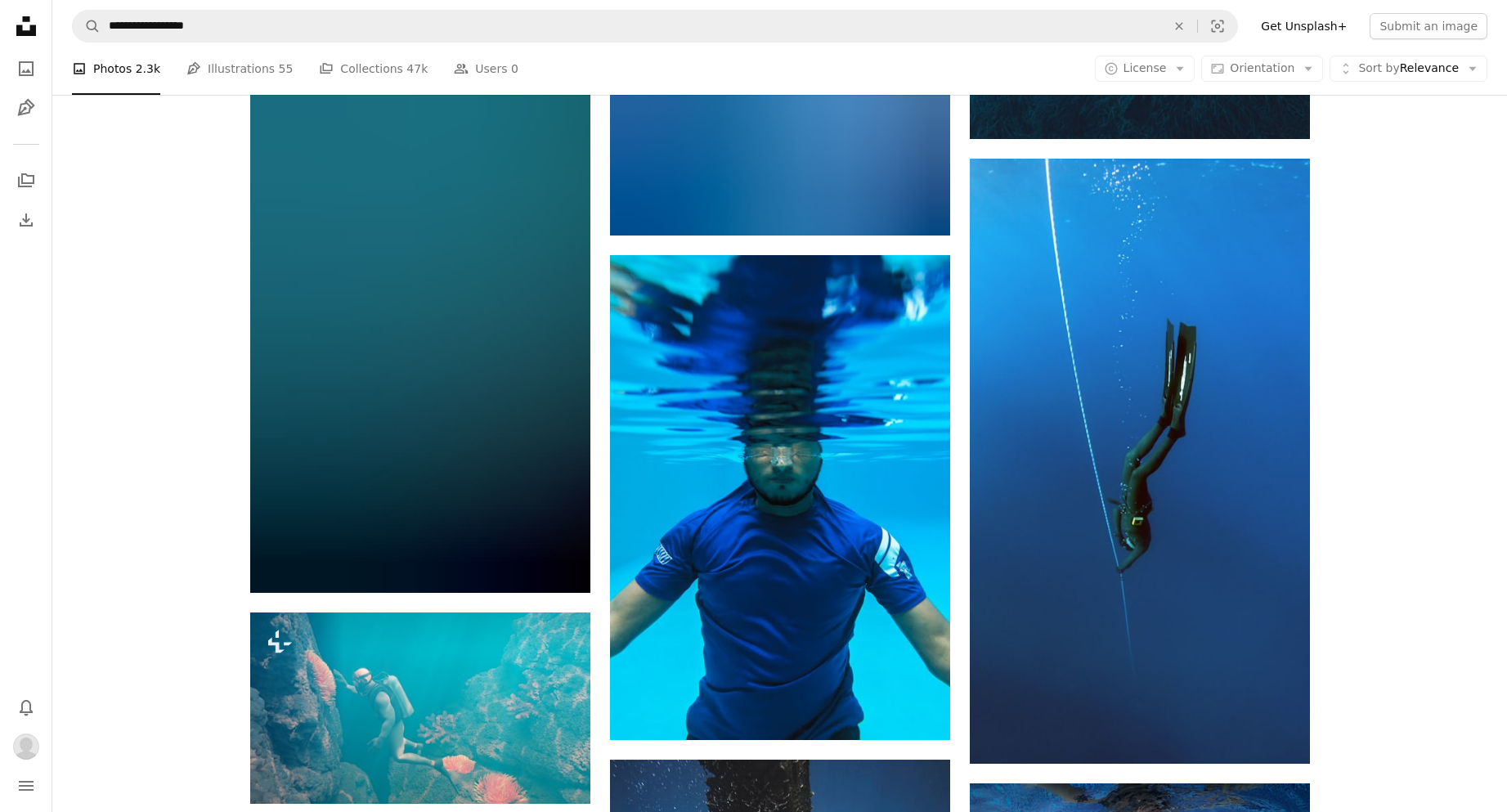
scroll to position [4253, 0]
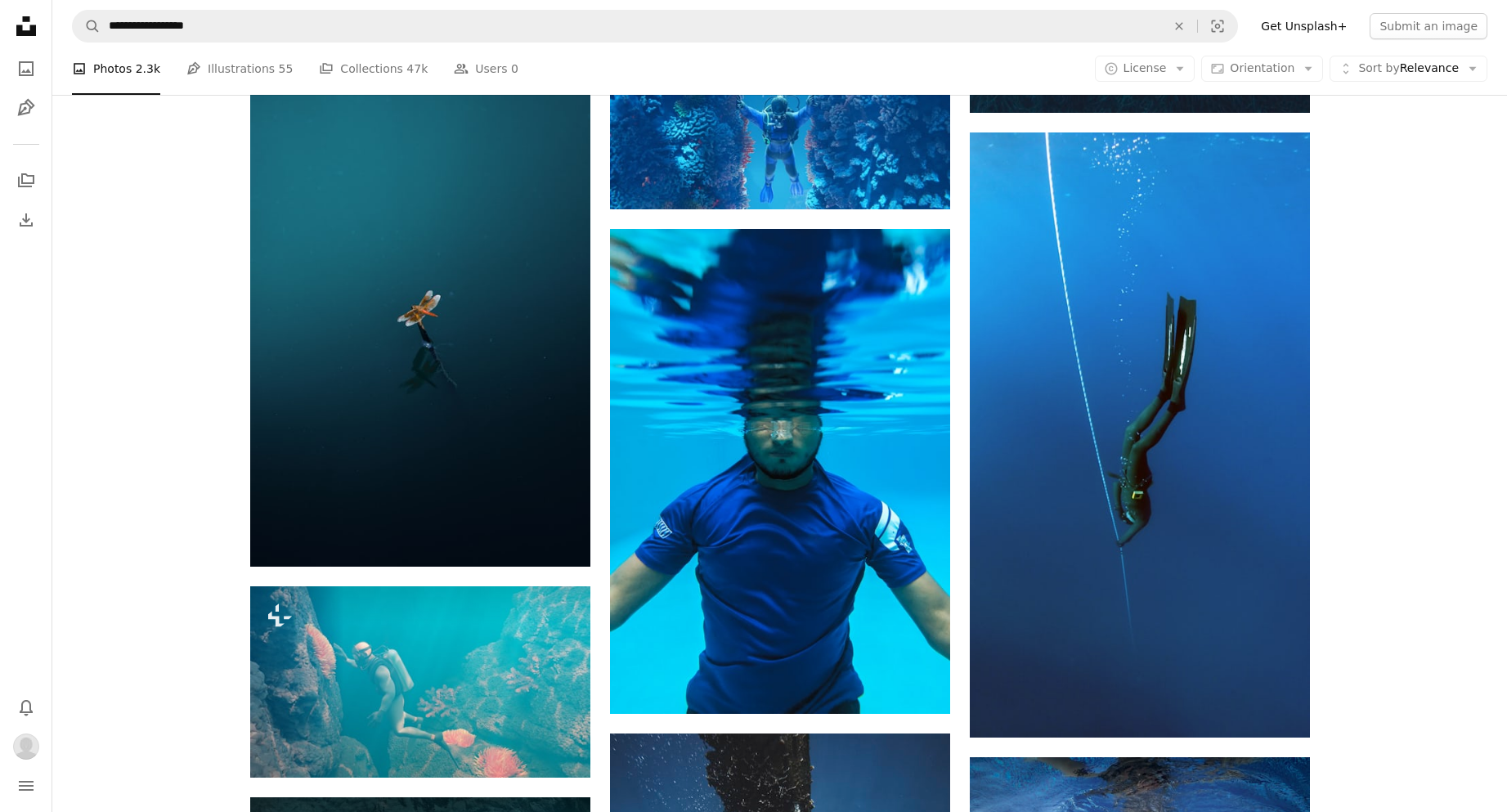
drag, startPoint x: 446, startPoint y: 410, endPoint x: 354, endPoint y: 405, distance: 92.1
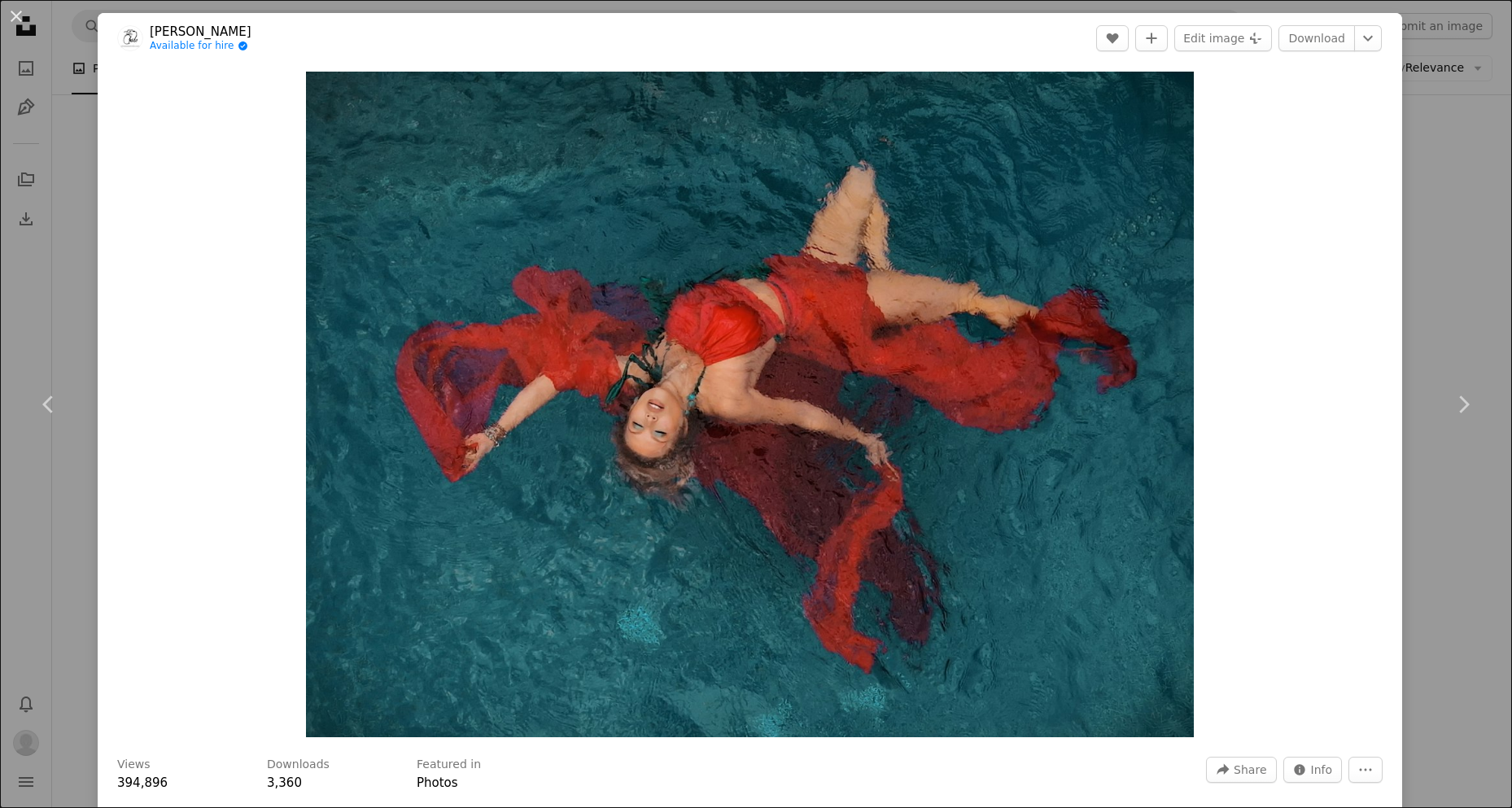
click at [1440, 499] on div "An X shape Chevron left Chevron right [PERSON_NAME] Available for hire A checkm…" at bounding box center [756, 404] width 1512 height 808
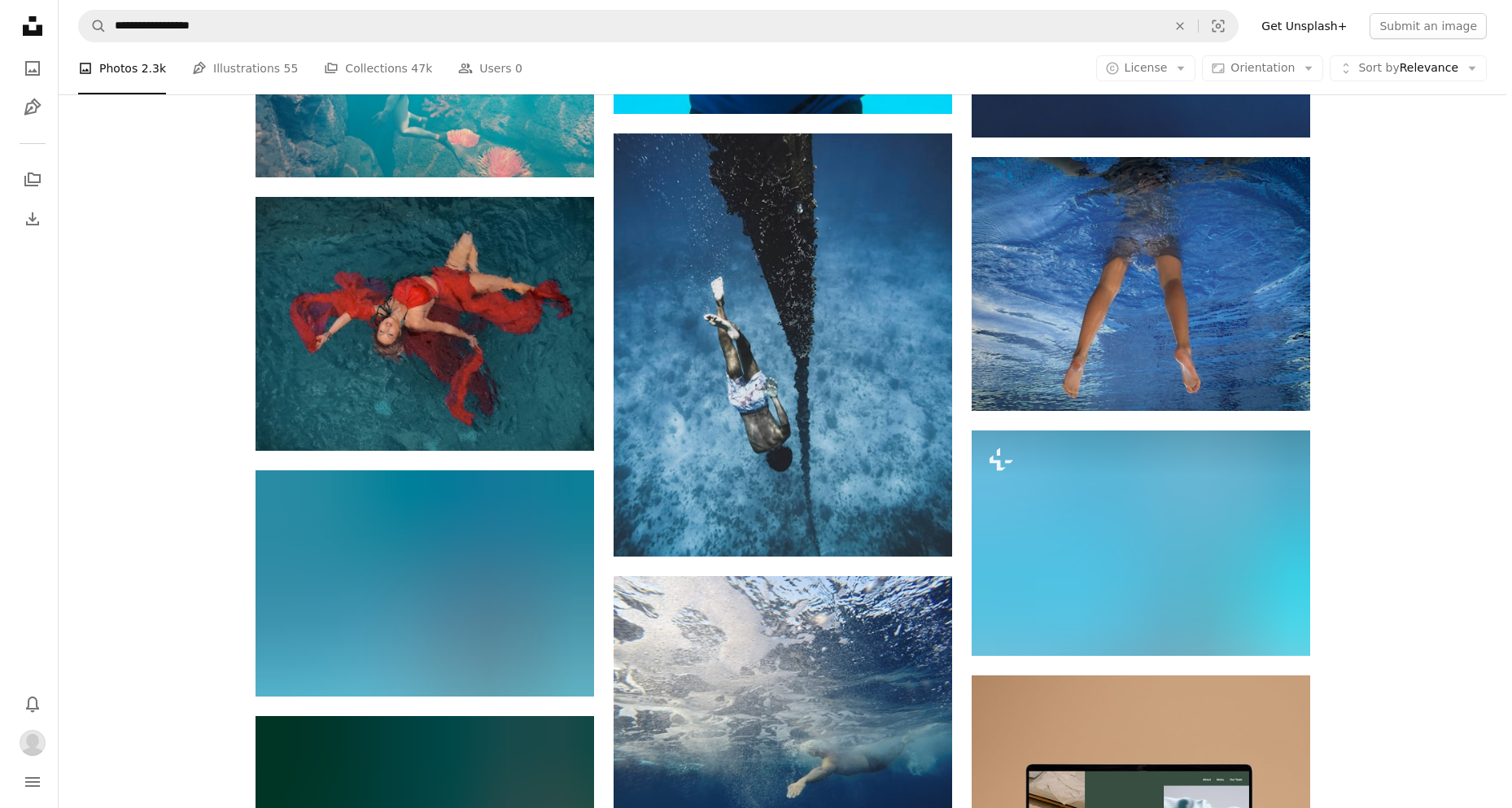
scroll to position [4964, 0]
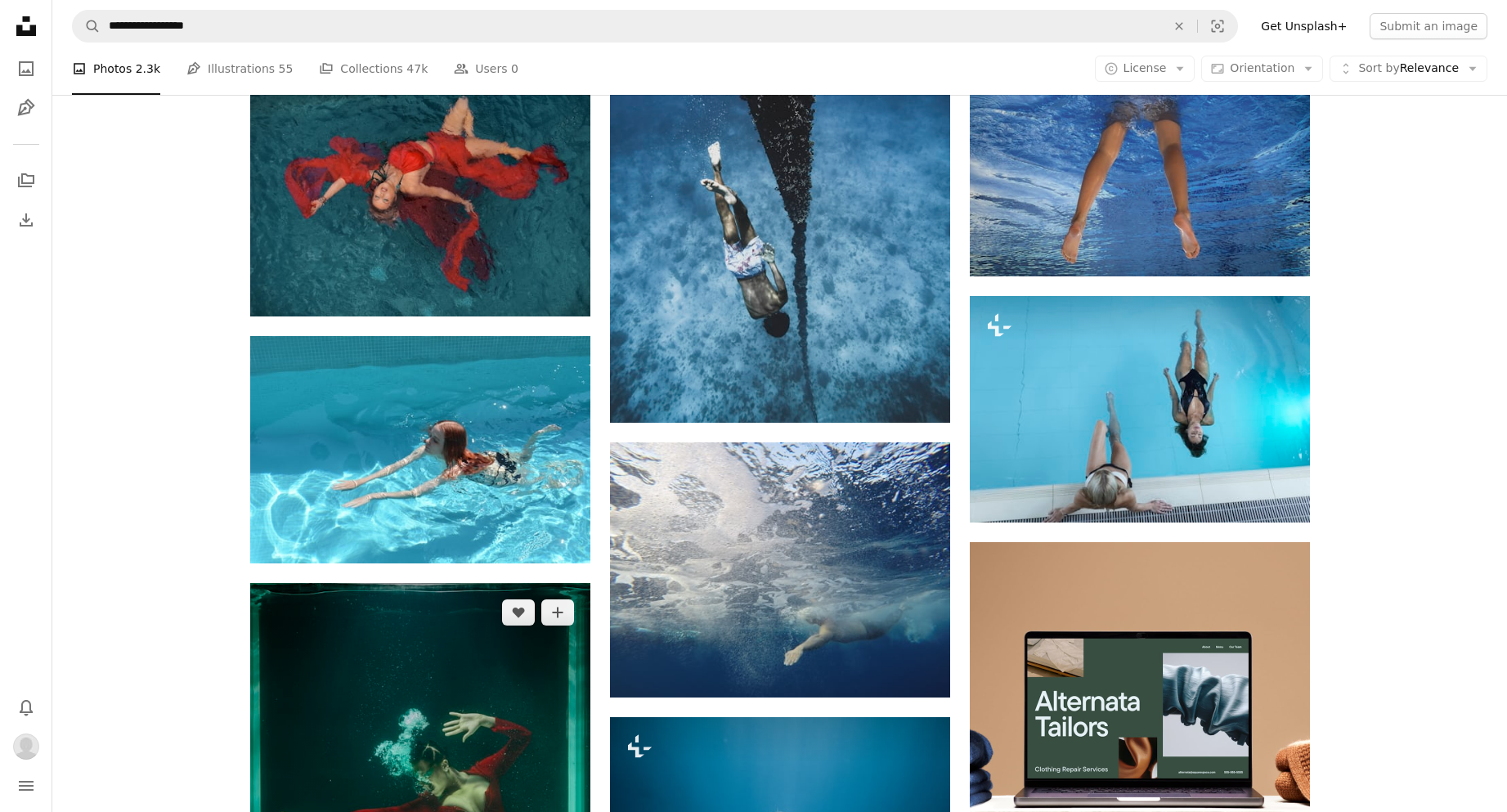
click at [474, 583] on img at bounding box center [420, 806] width 340 height 448
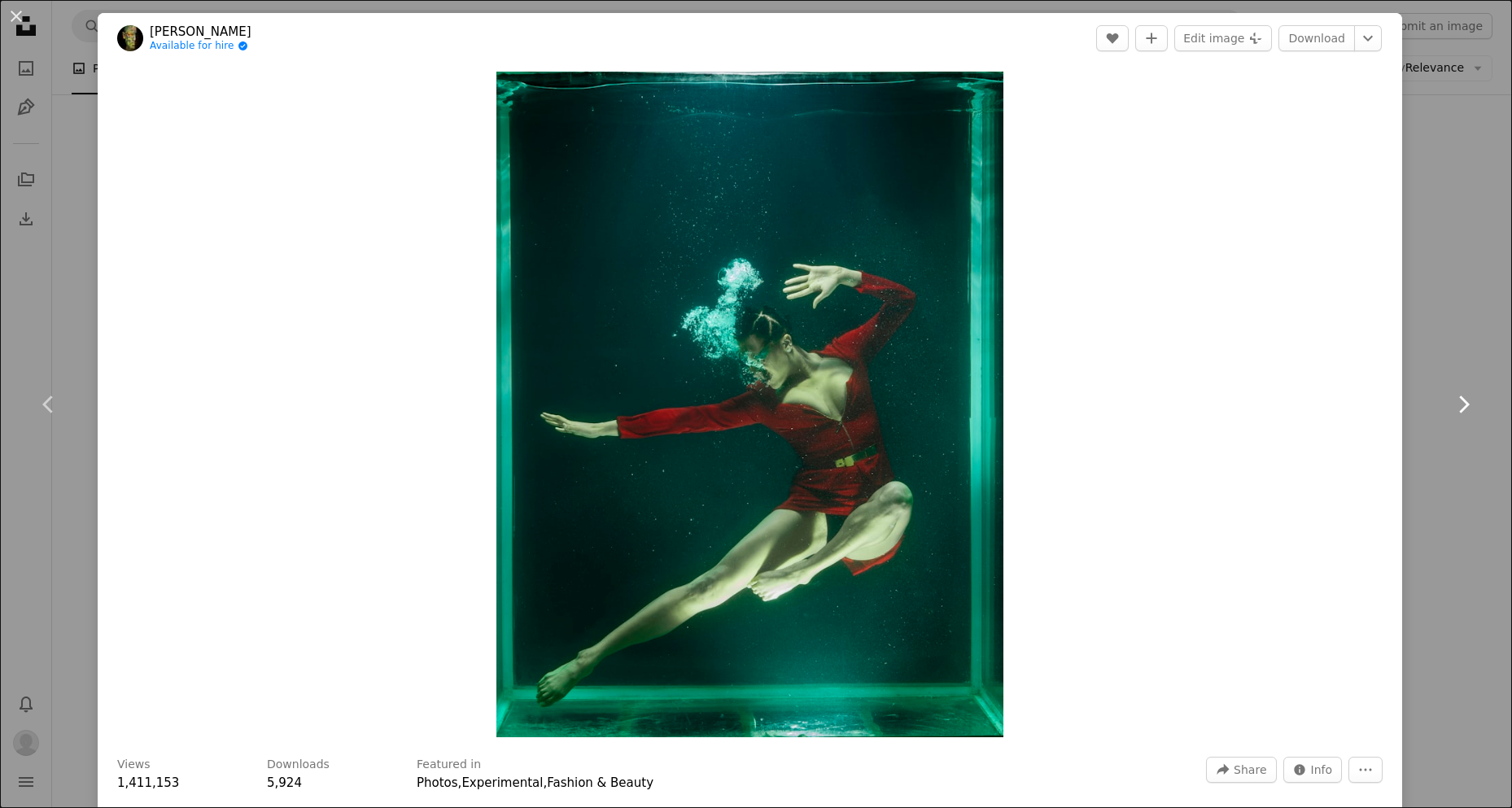
click at [1455, 356] on link "Chevron right" at bounding box center [1463, 404] width 97 height 156
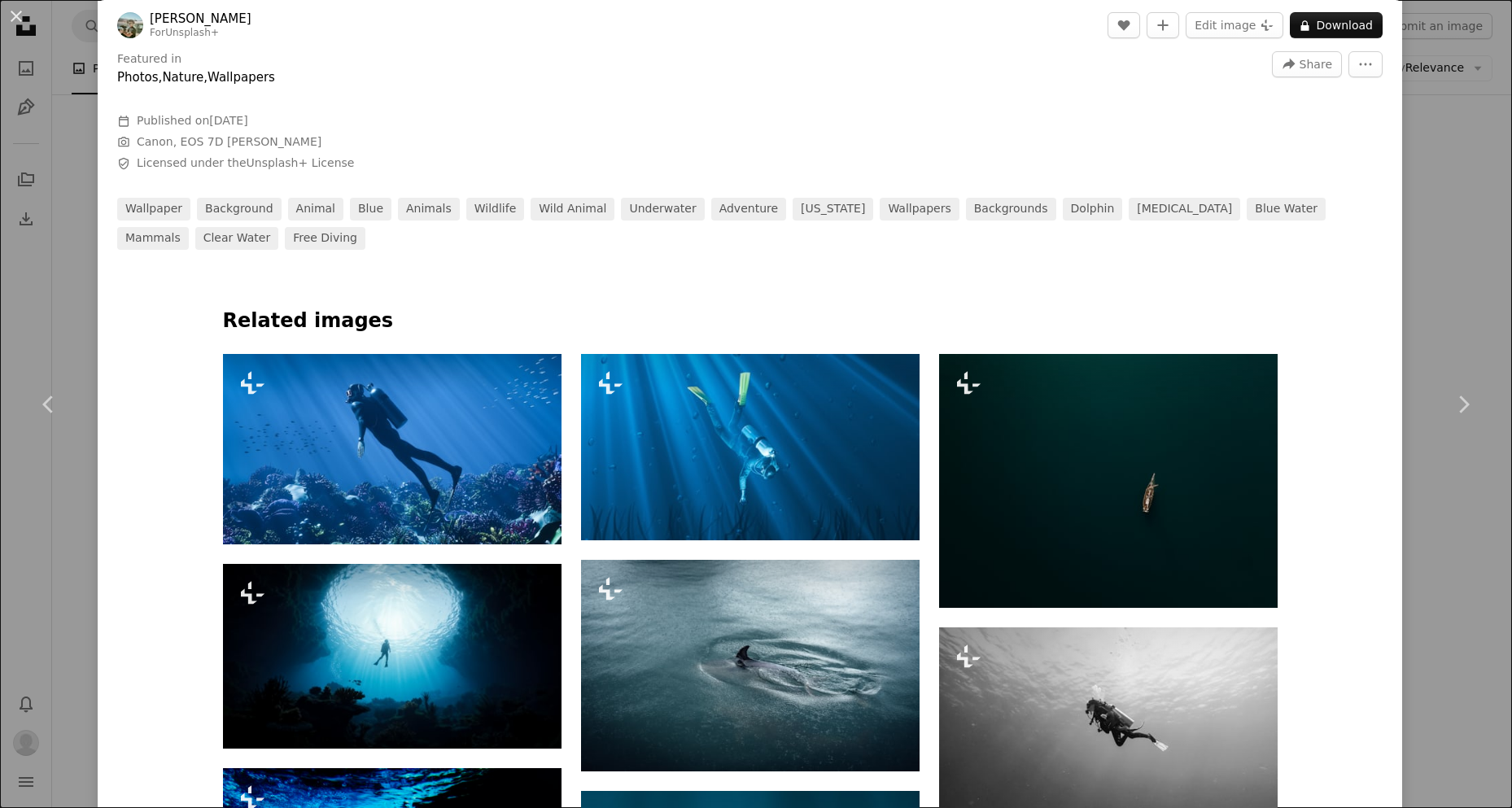
scroll to position [707, 0]
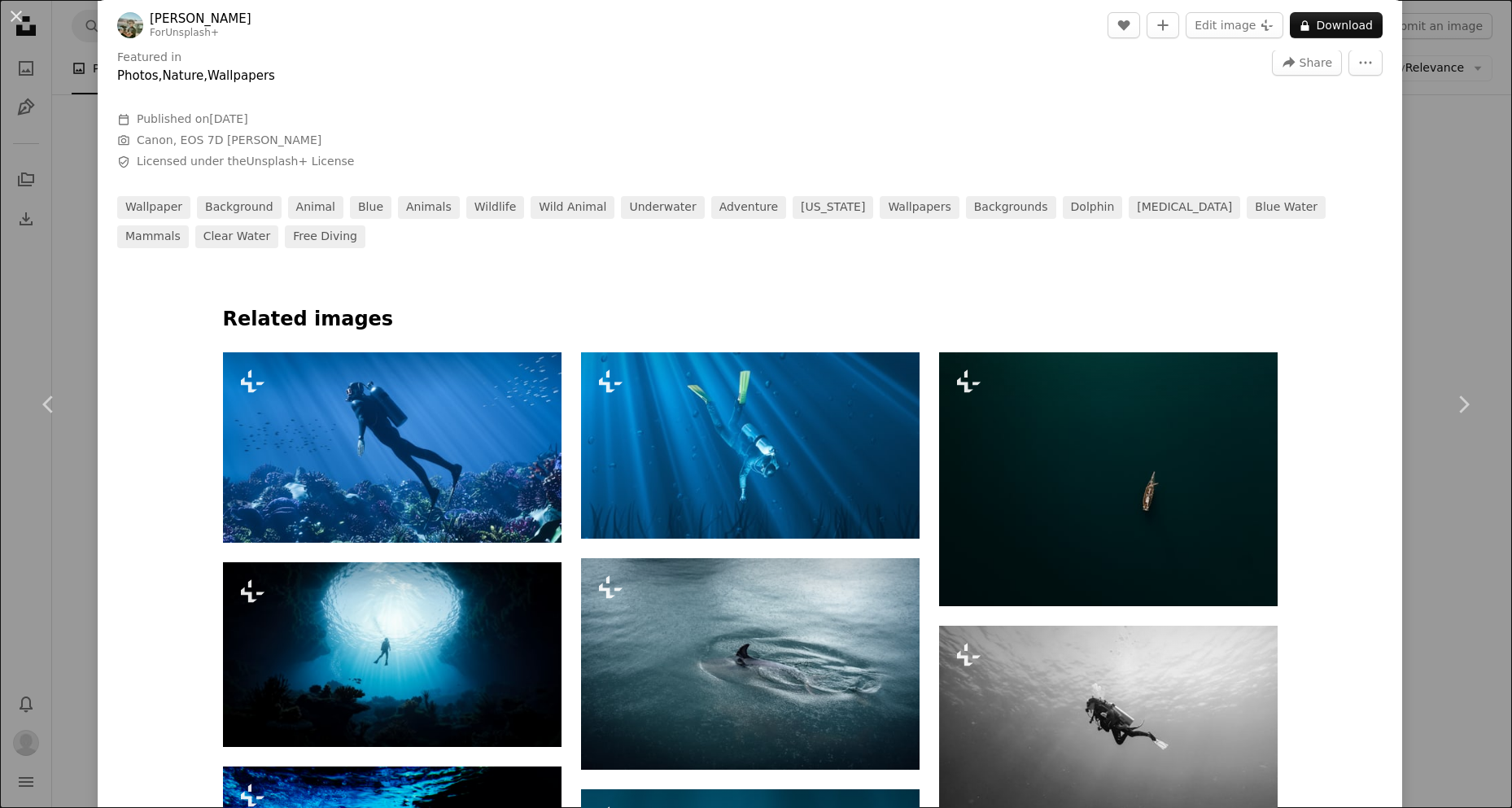
drag, startPoint x: 1508, startPoint y: 221, endPoint x: 1511, endPoint y: 261, distance: 40.1
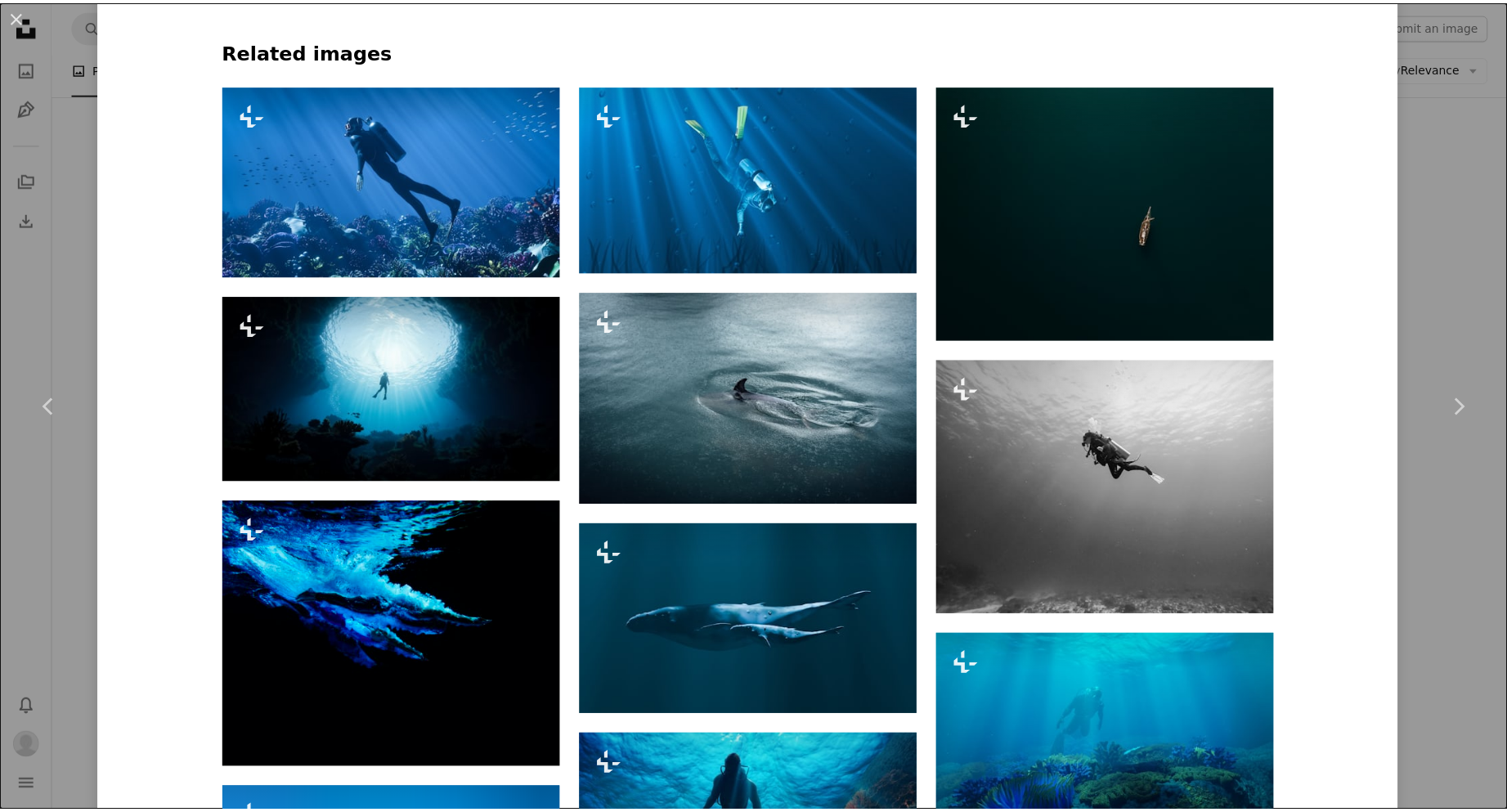
scroll to position [0, 0]
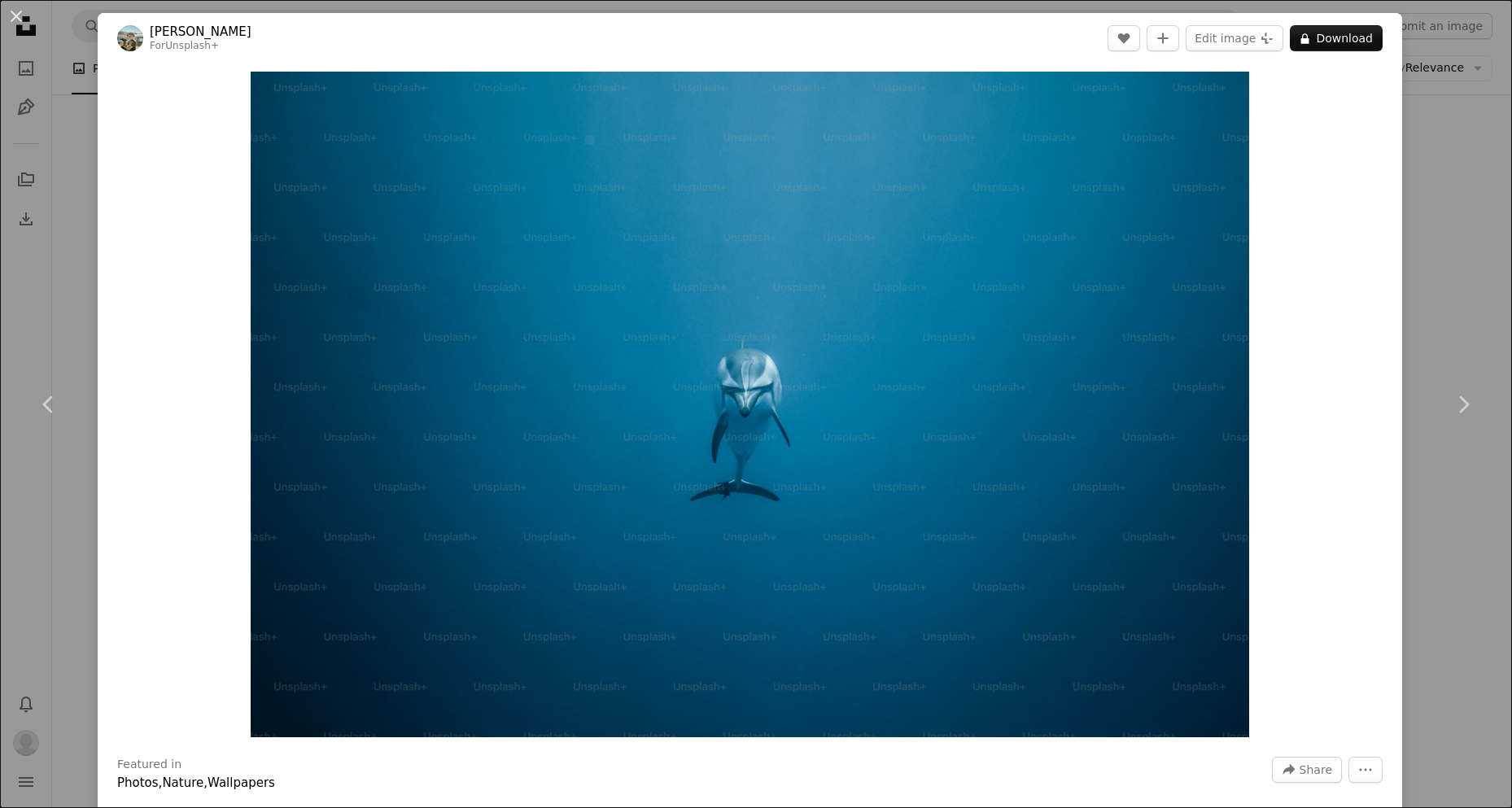
click at [1439, 134] on div "An X shape Chevron left Chevron right [PERSON_NAME] For Unsplash+ A heart A plu…" at bounding box center [756, 404] width 1512 height 808
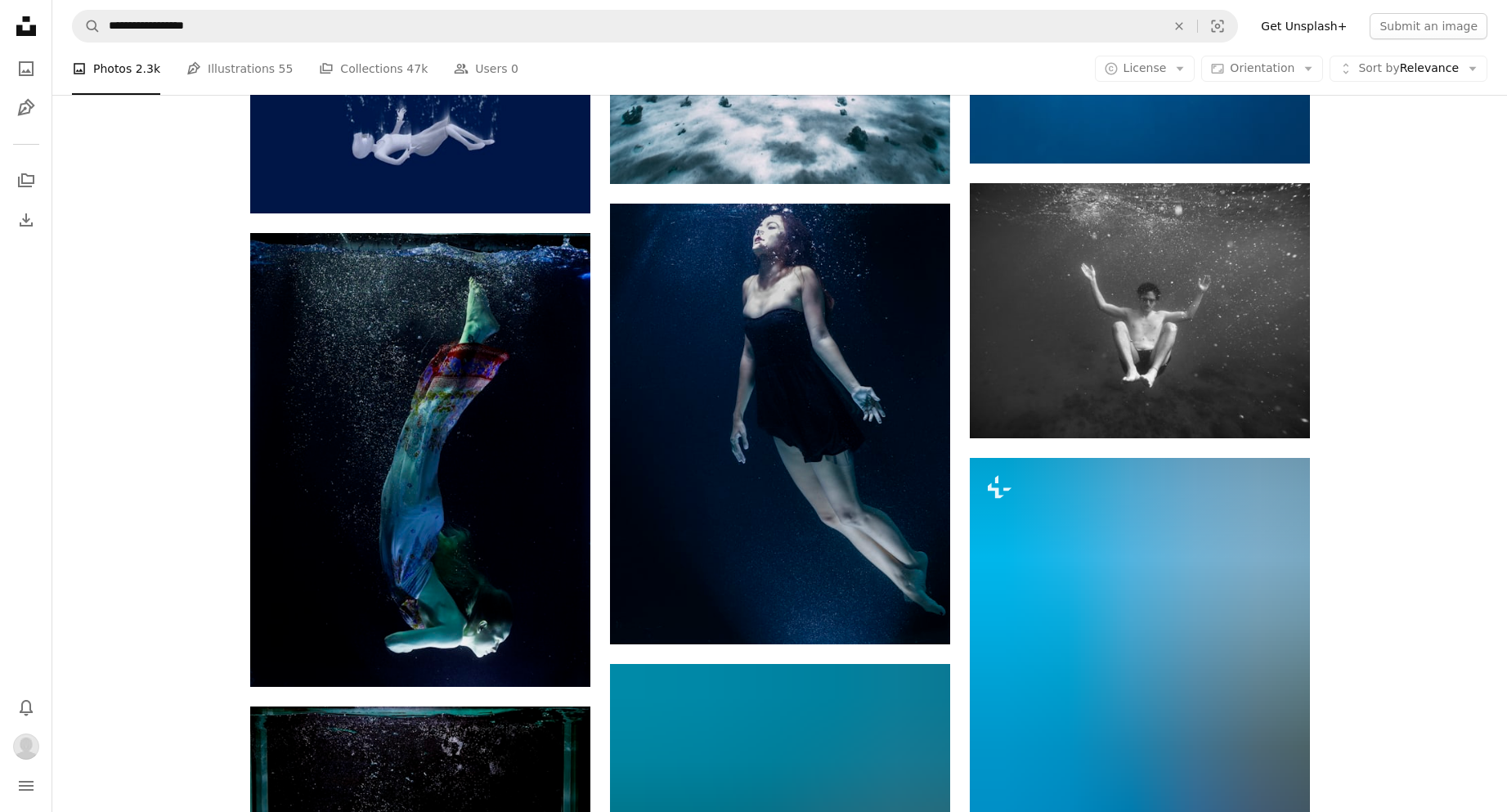
scroll to position [17500, 0]
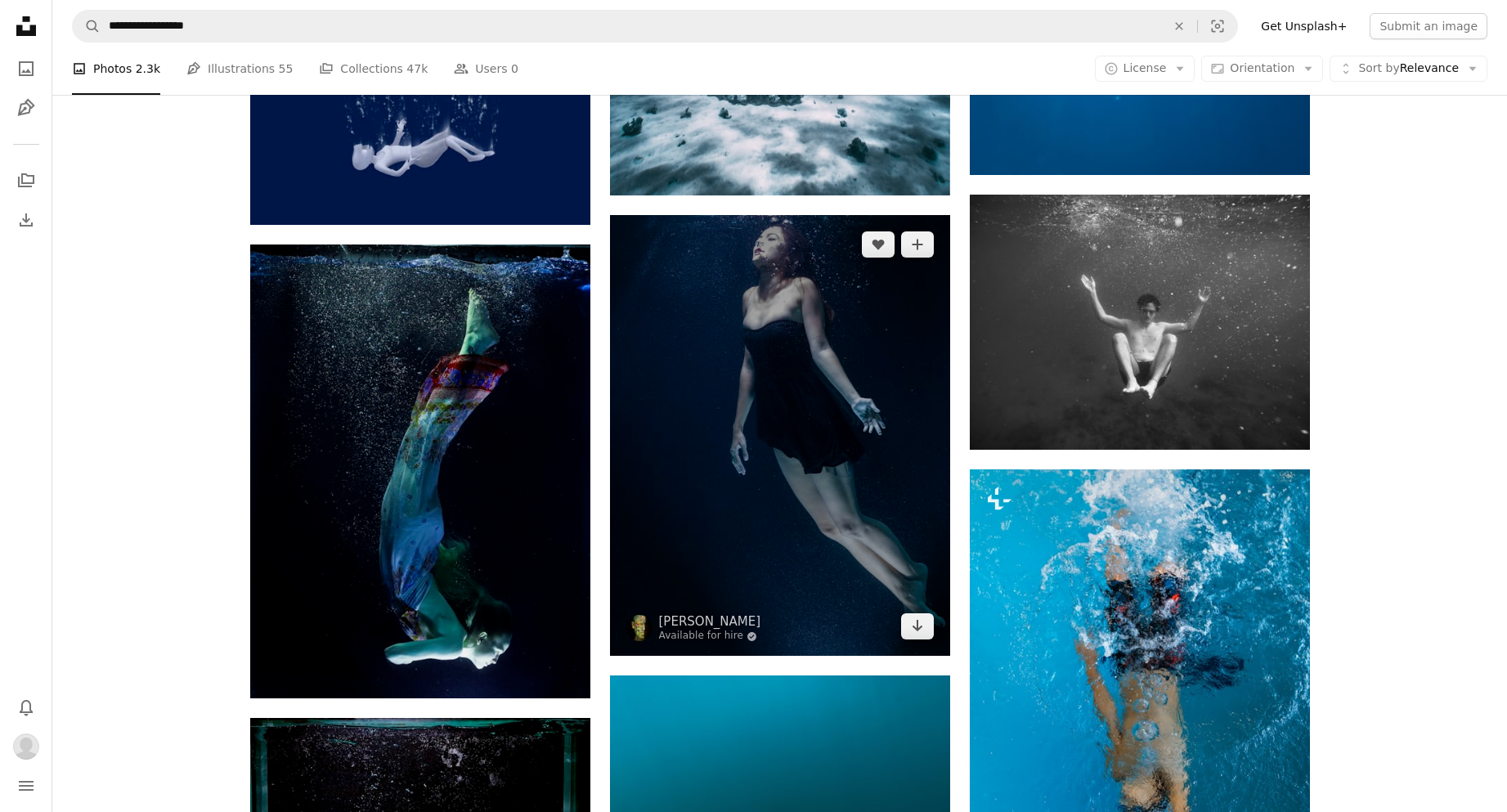
click at [780, 355] on img at bounding box center [780, 435] width 340 height 441
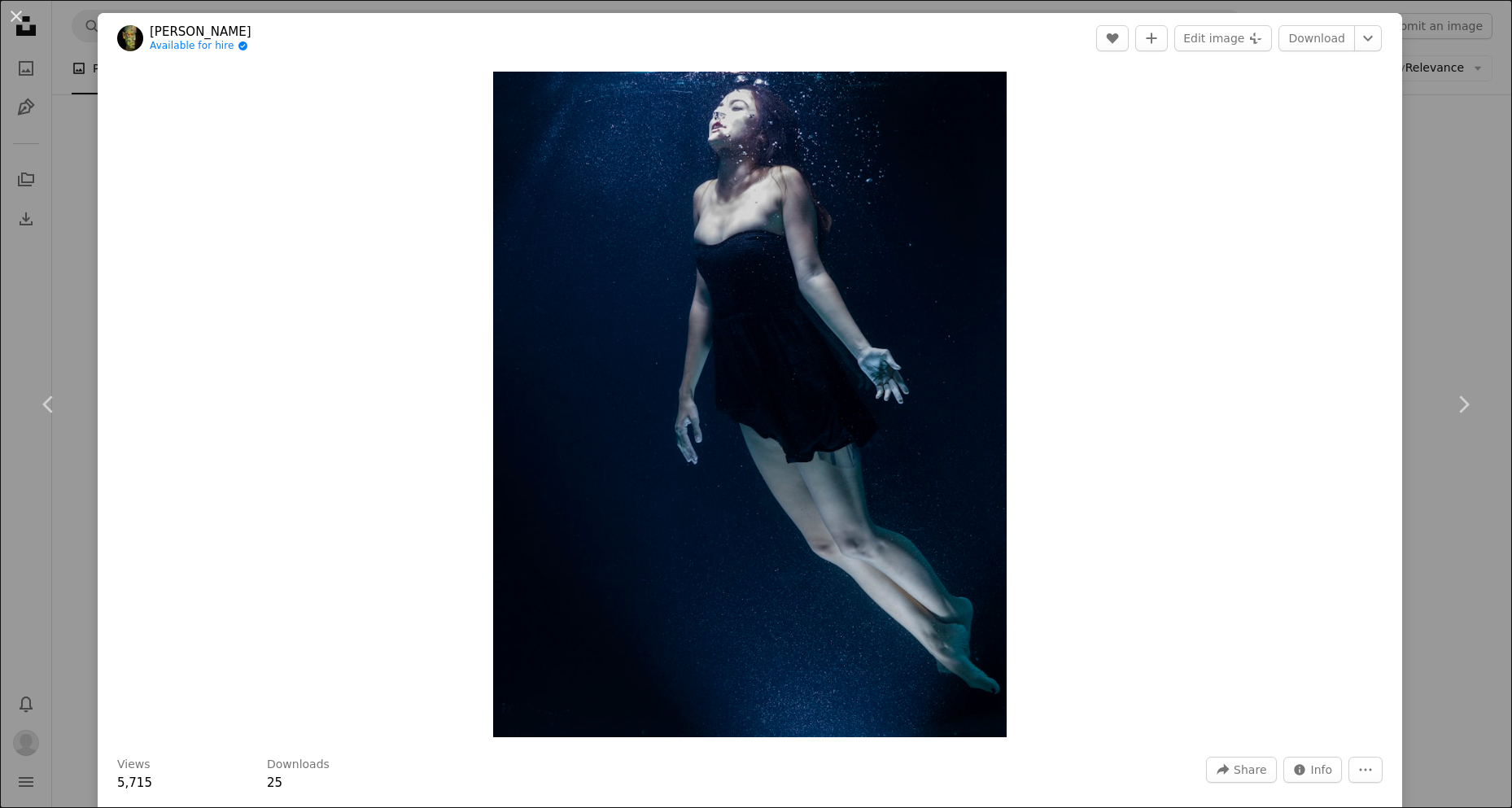
click at [1461, 304] on div "An X shape Chevron left Chevron right engin akyurt Available for hire A checkma…" at bounding box center [756, 404] width 1512 height 808
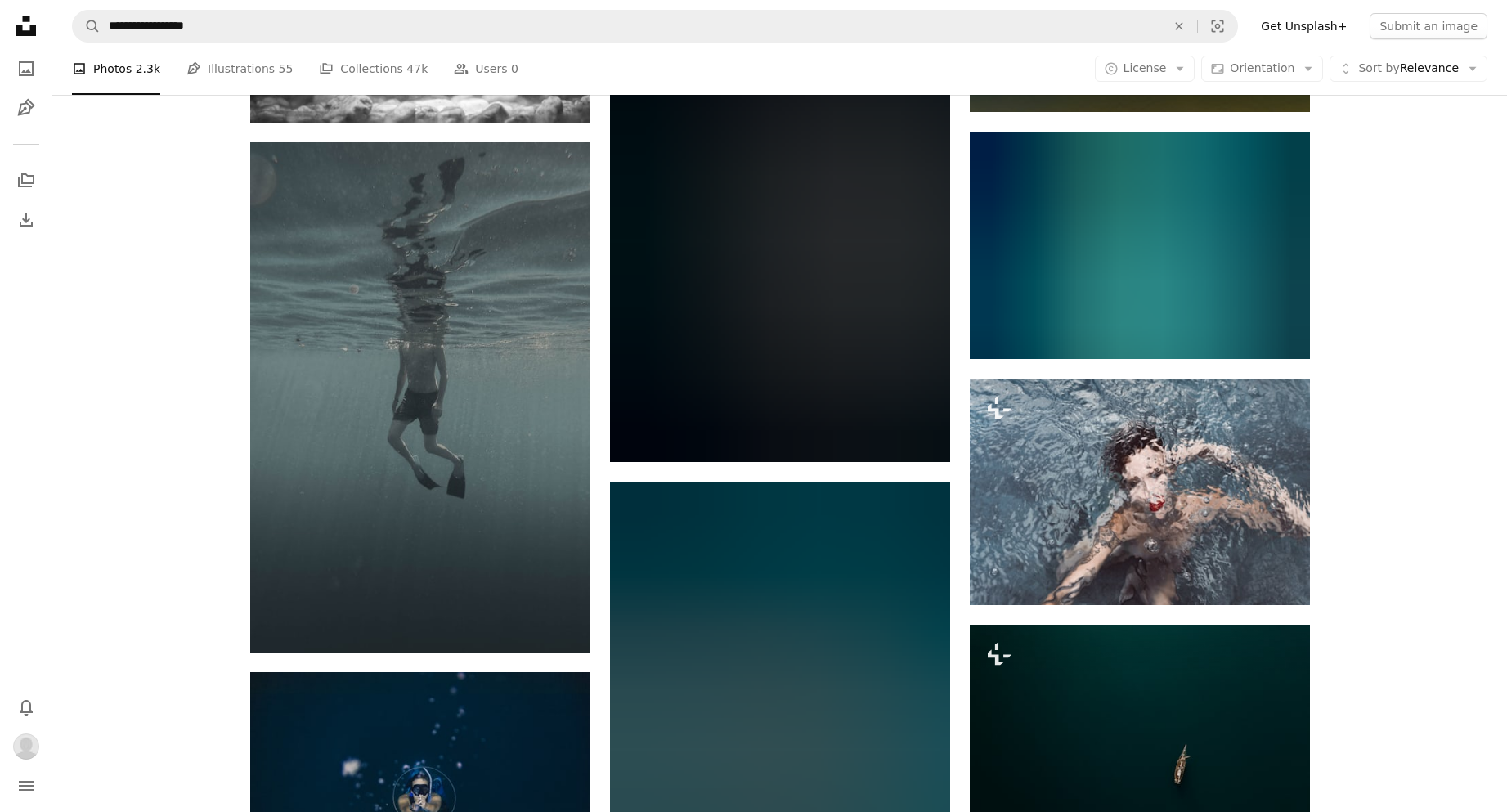
scroll to position [49557, 0]
